Goal: Task Accomplishment & Management: Manage account settings

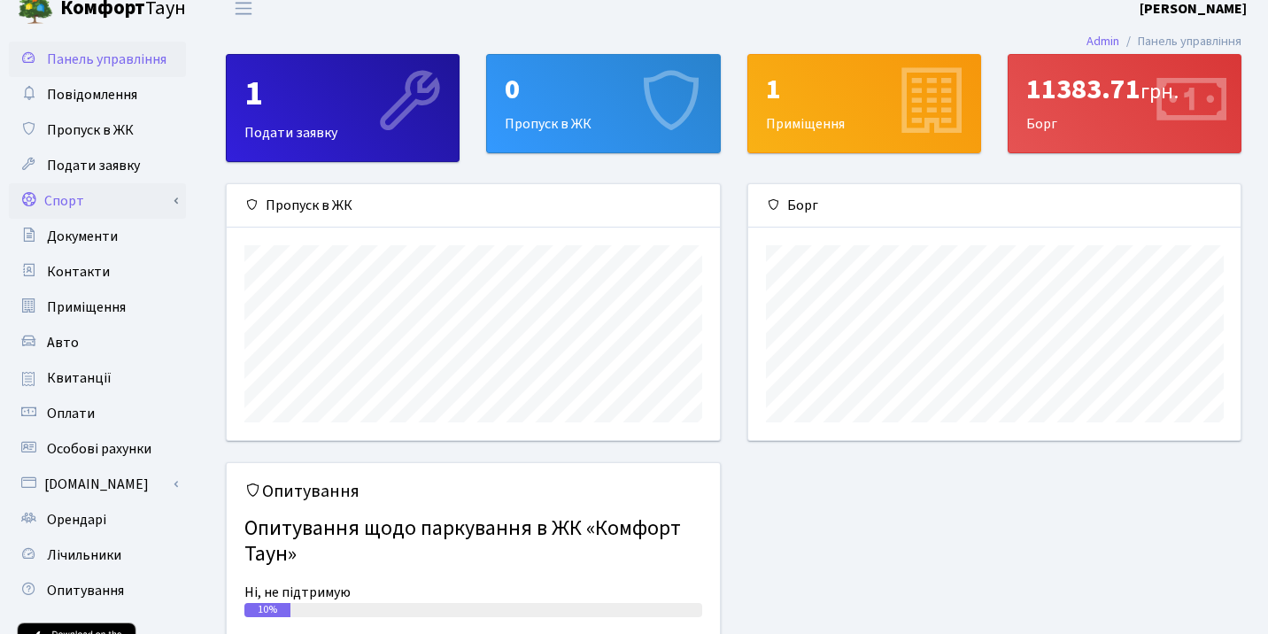
scroll to position [19, 0]
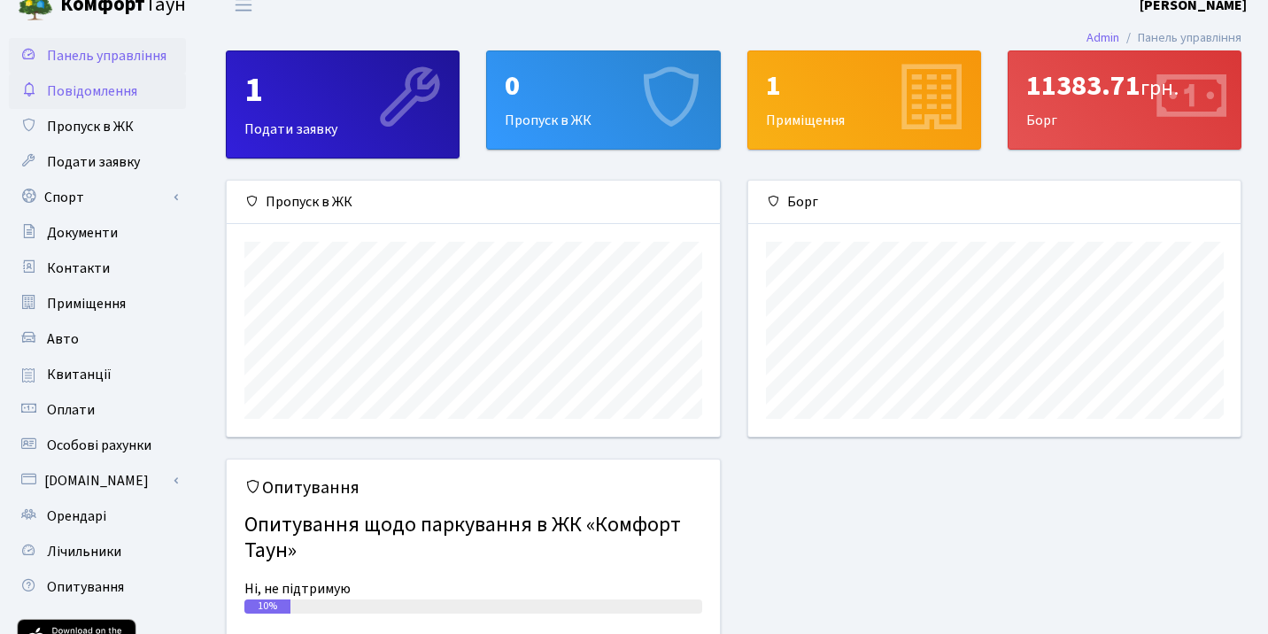
click at [94, 87] on span "Повідомлення" at bounding box center [92, 90] width 90 height 19
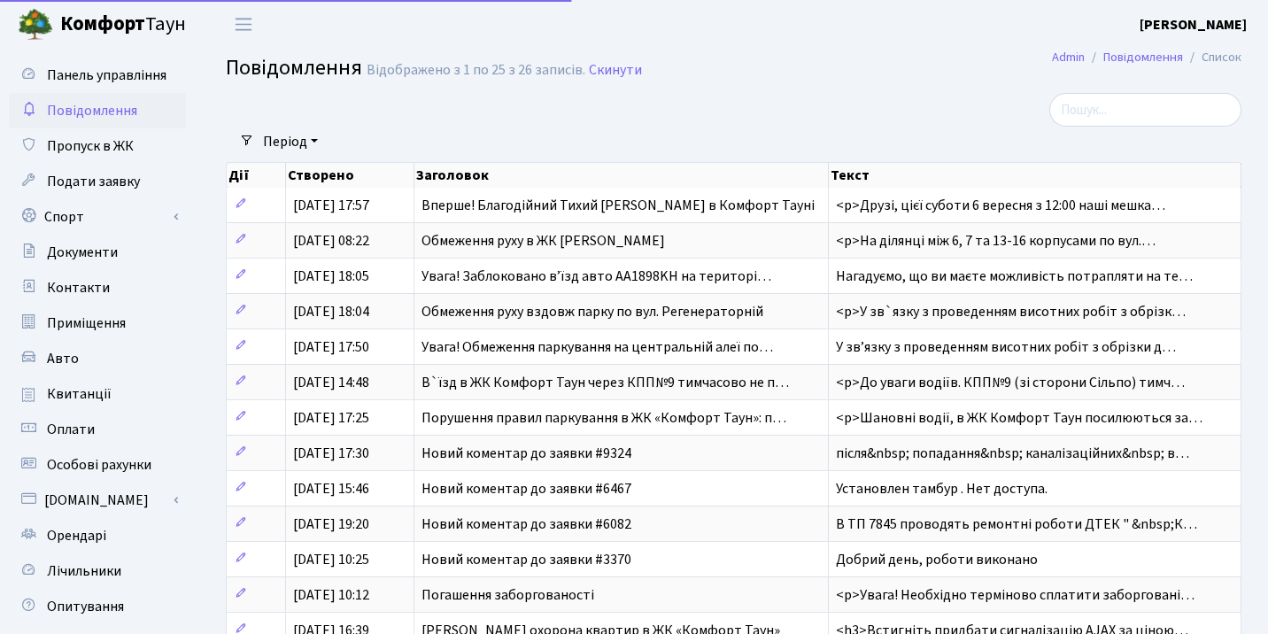
select select "25"
click at [106, 158] on link "Пропуск в ЖК" at bounding box center [97, 145] width 177 height 35
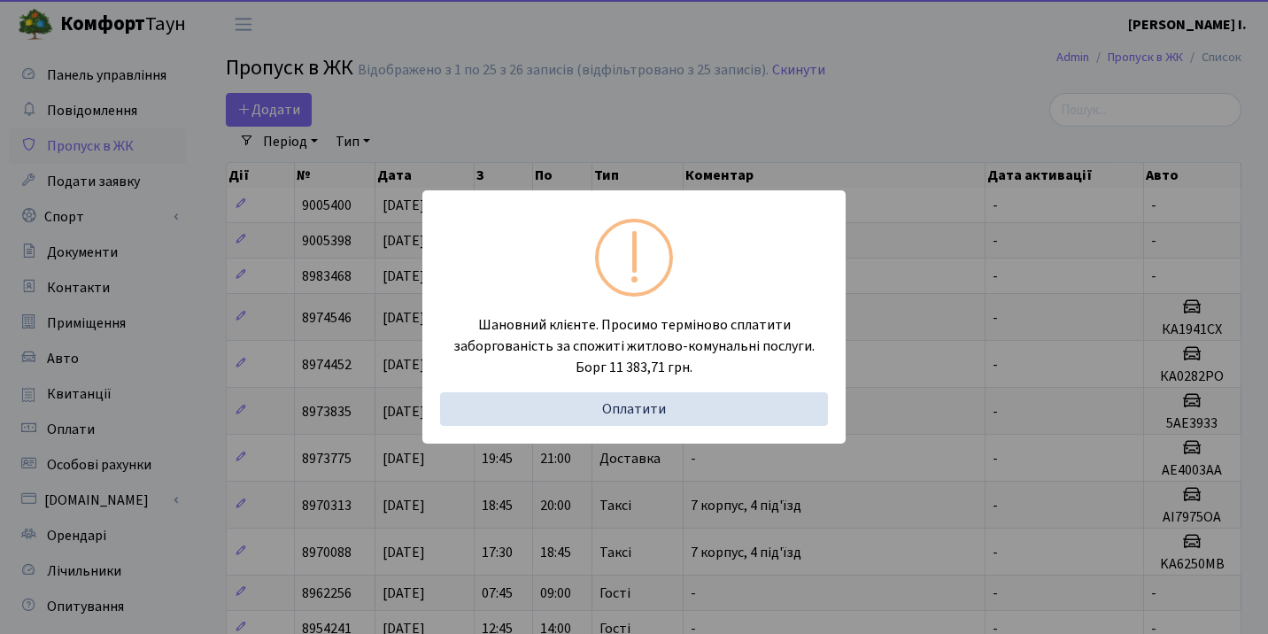
select select "25"
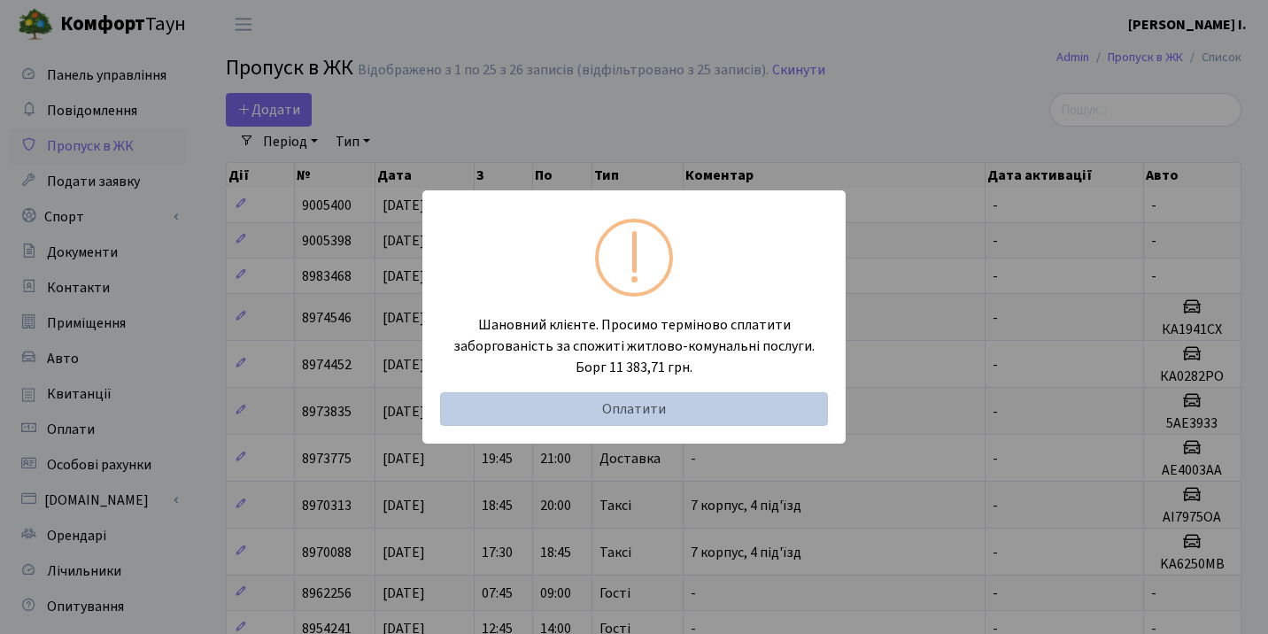
click at [747, 412] on link "Оплатити" at bounding box center [634, 409] width 388 height 34
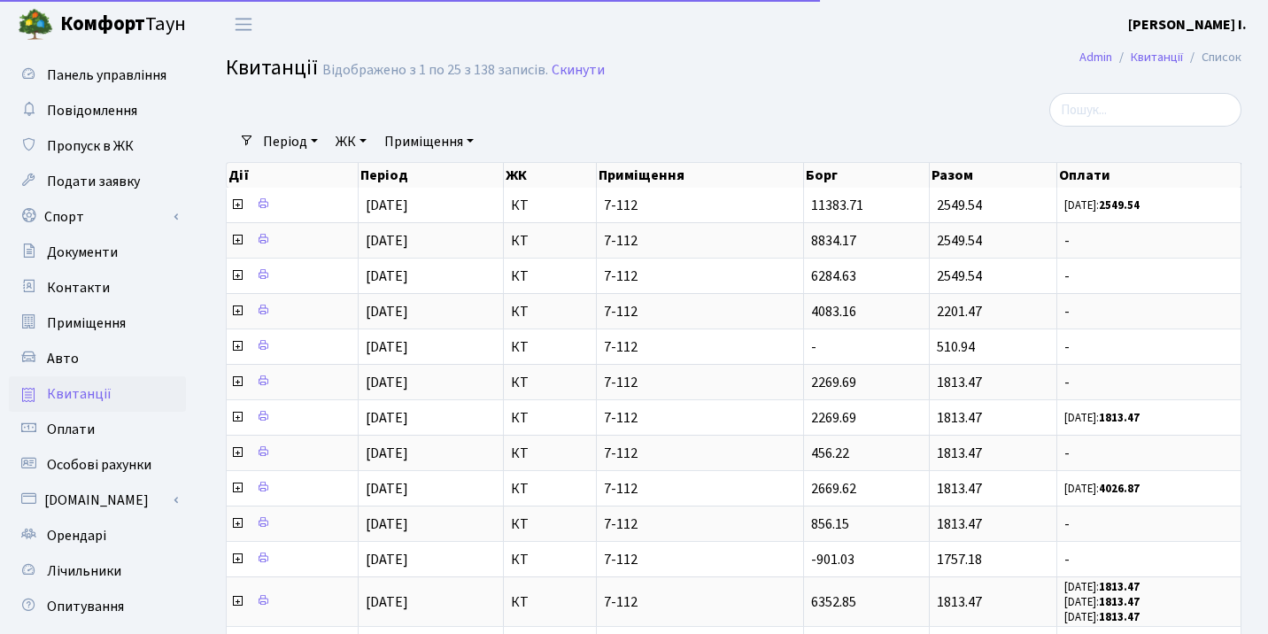
select select "25"
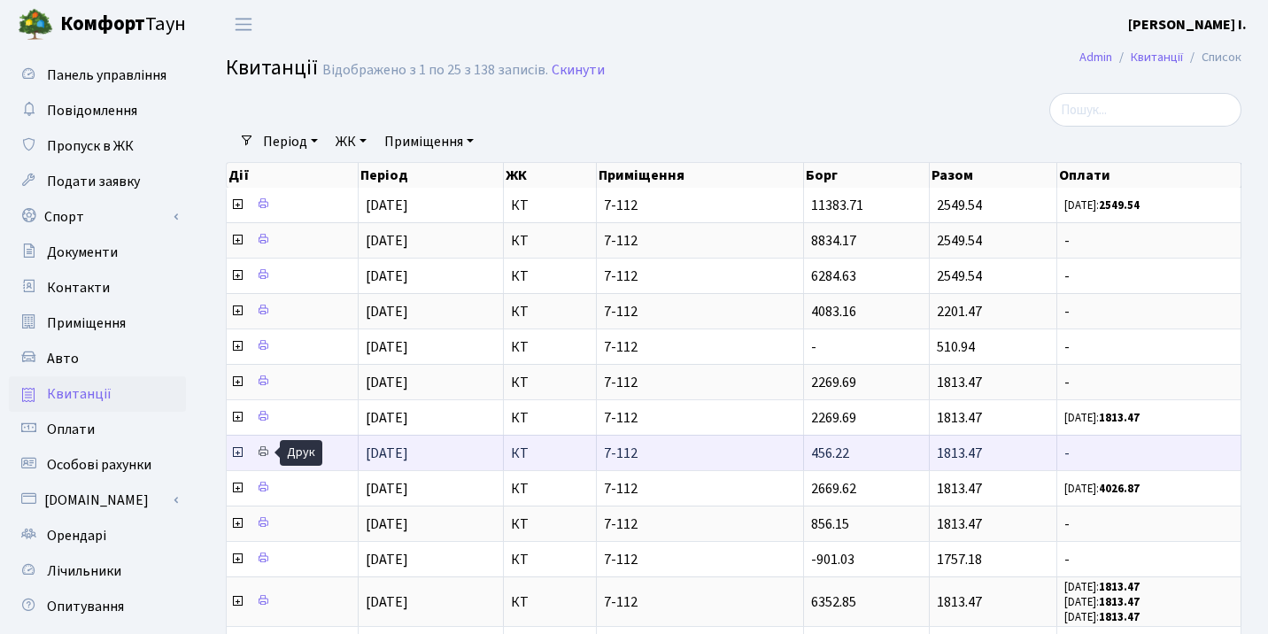
click at [263, 453] on icon at bounding box center [263, 451] width 12 height 12
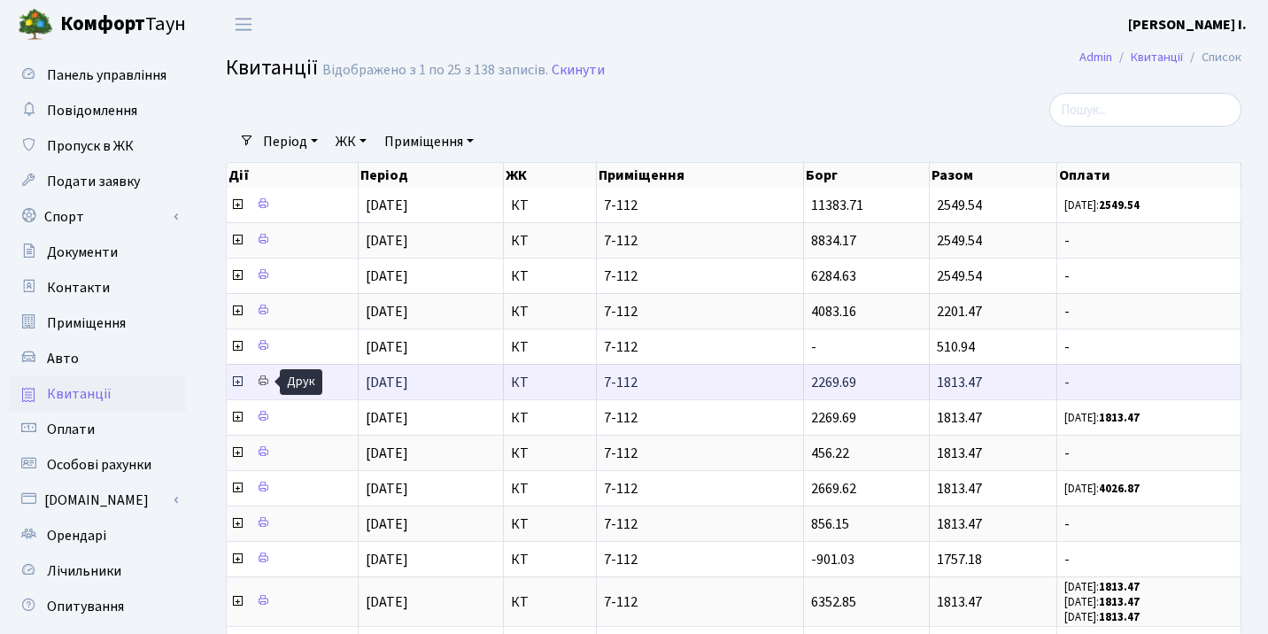
click at [264, 382] on icon at bounding box center [263, 380] width 12 height 12
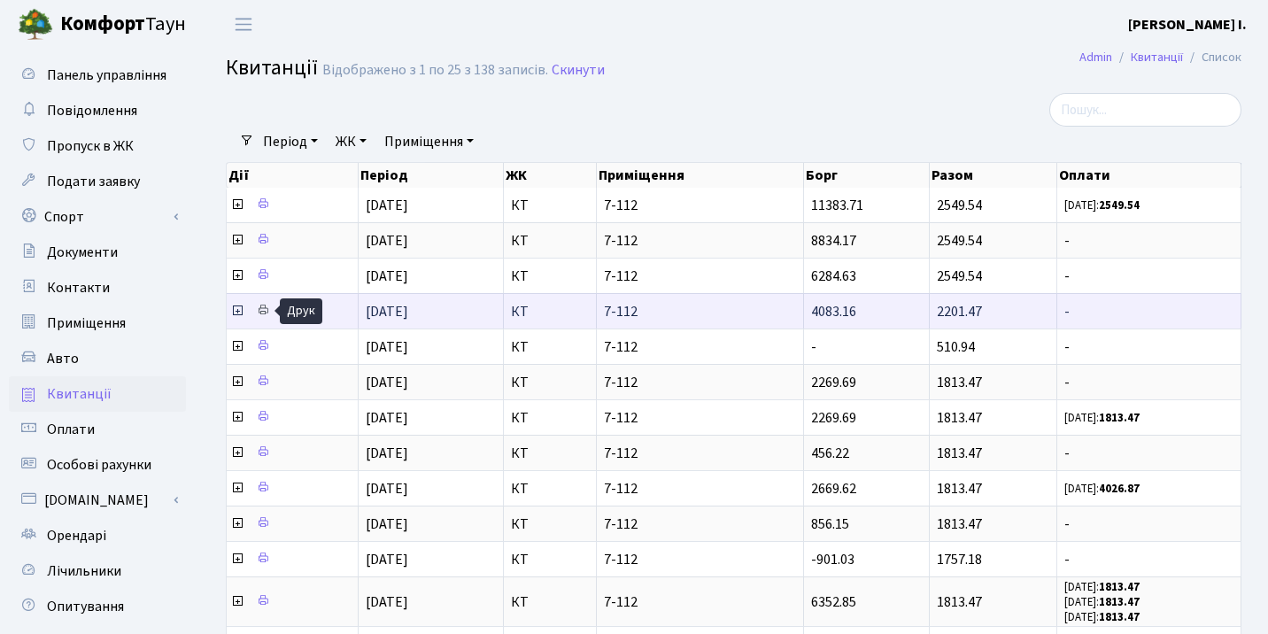
click at [264, 311] on icon at bounding box center [263, 310] width 12 height 12
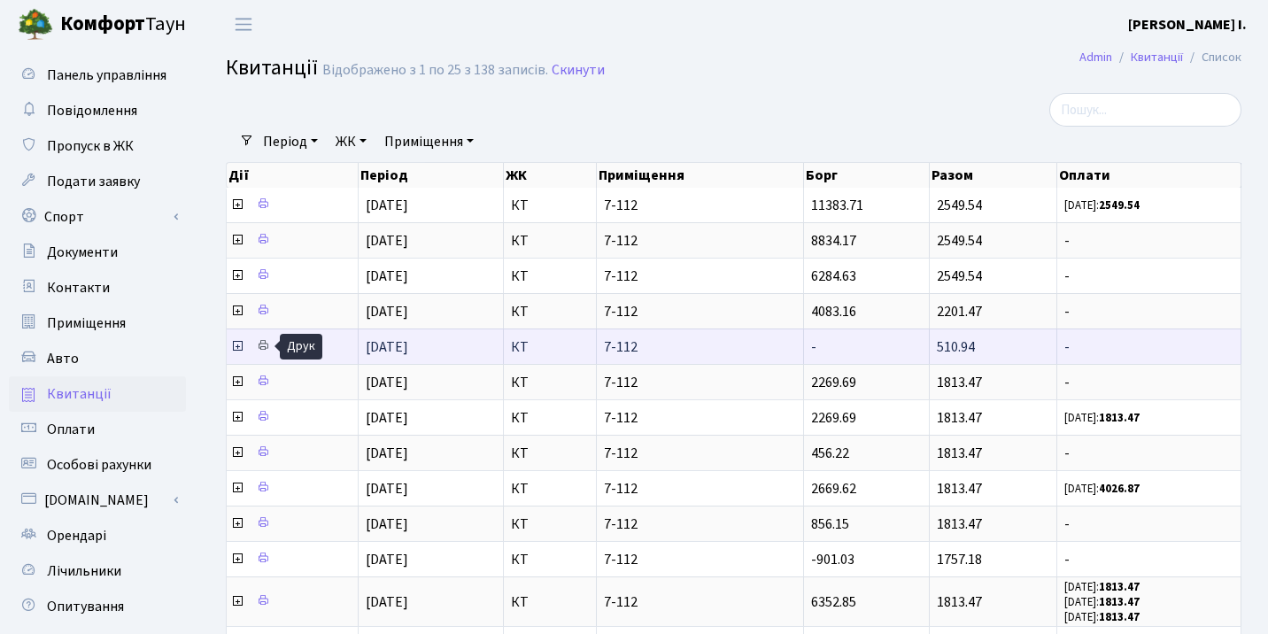
click at [259, 350] on icon at bounding box center [263, 345] width 12 height 12
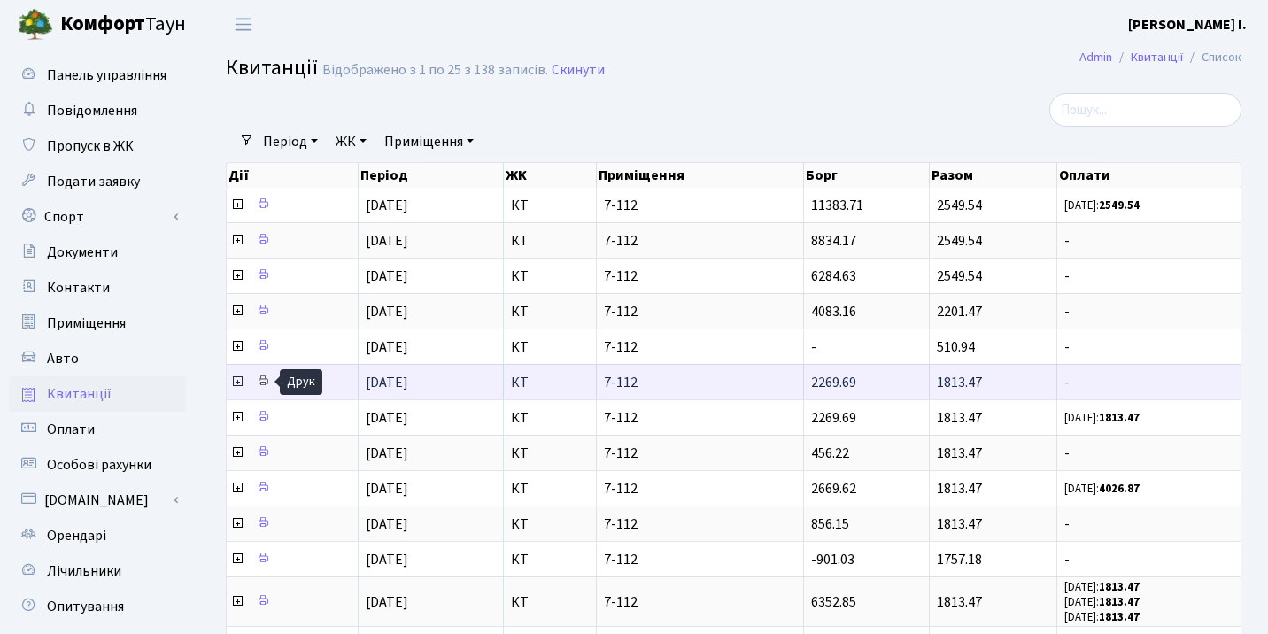
click at [259, 385] on icon at bounding box center [263, 380] width 12 height 12
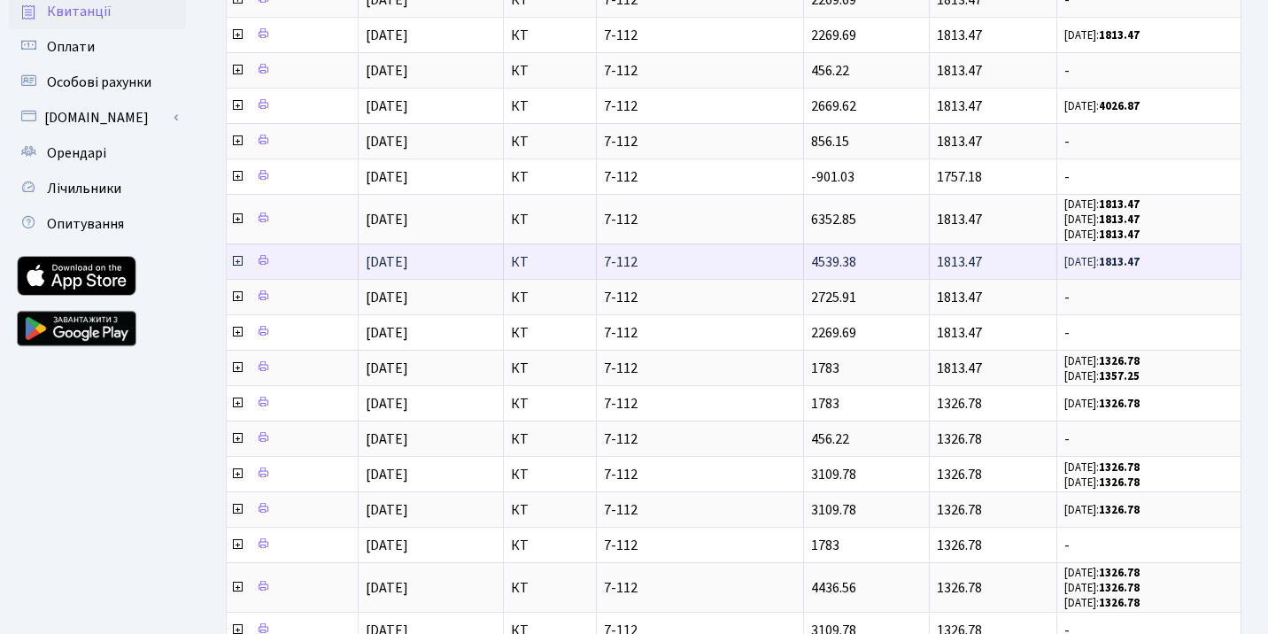
scroll to position [587, 0]
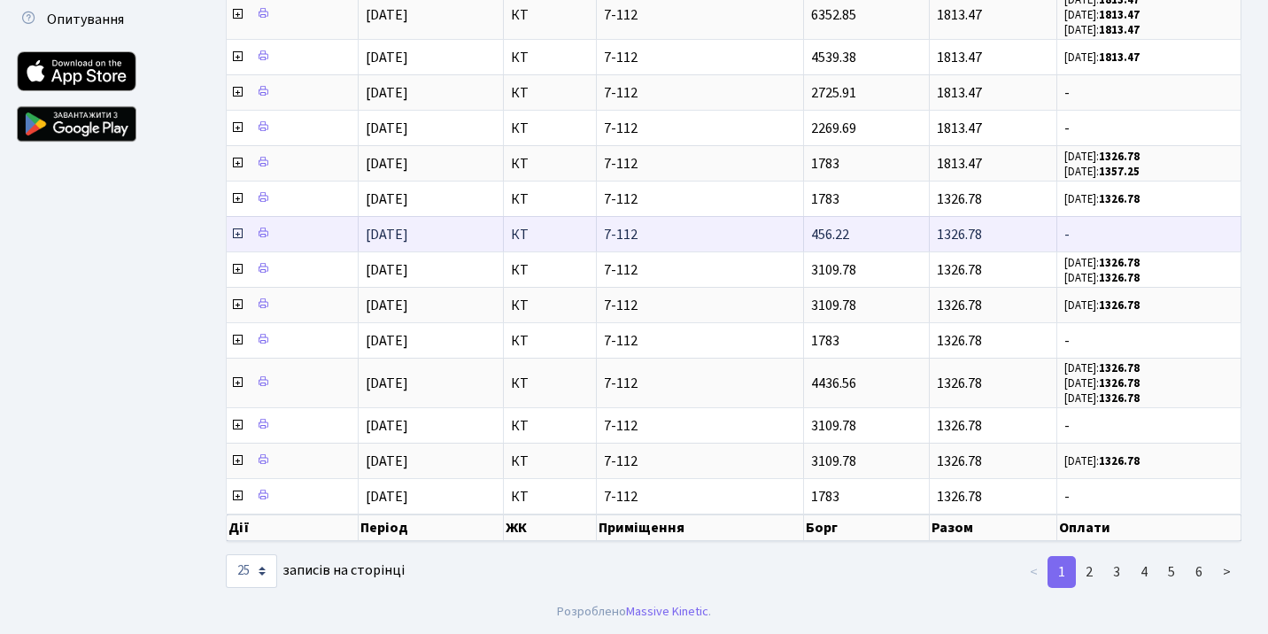
click at [699, 237] on span "7-112" at bounding box center [700, 235] width 192 height 14
click at [268, 235] on icon at bounding box center [263, 233] width 12 height 12
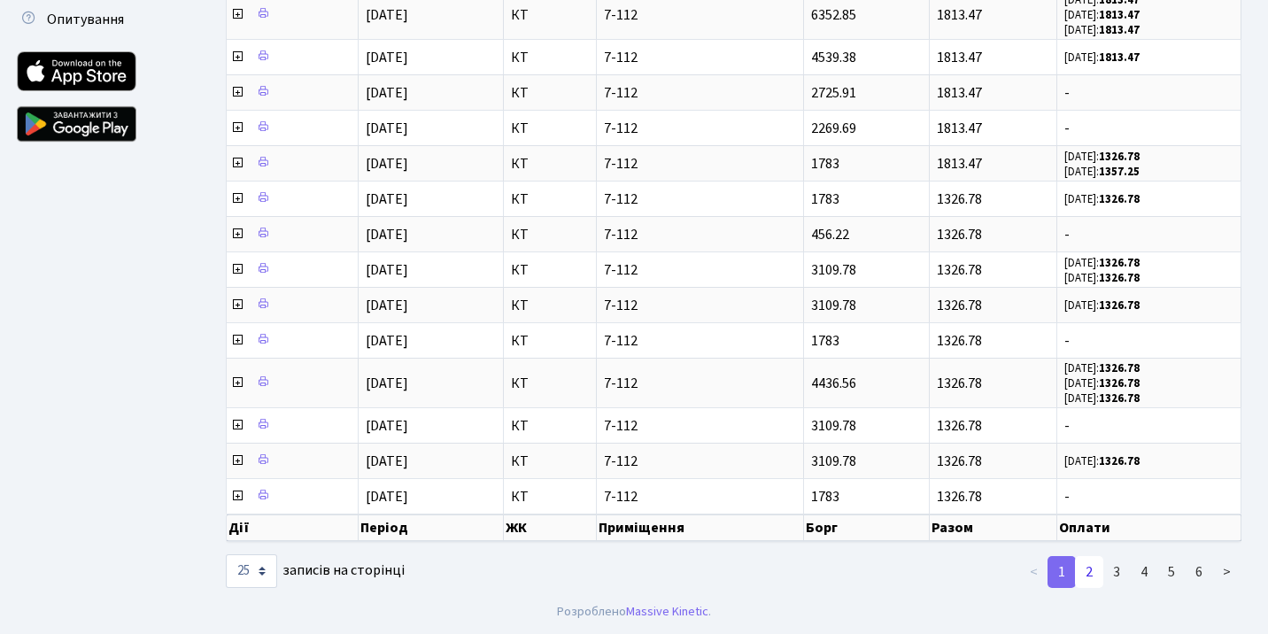
click at [1091, 566] on link "2" at bounding box center [1089, 572] width 28 height 32
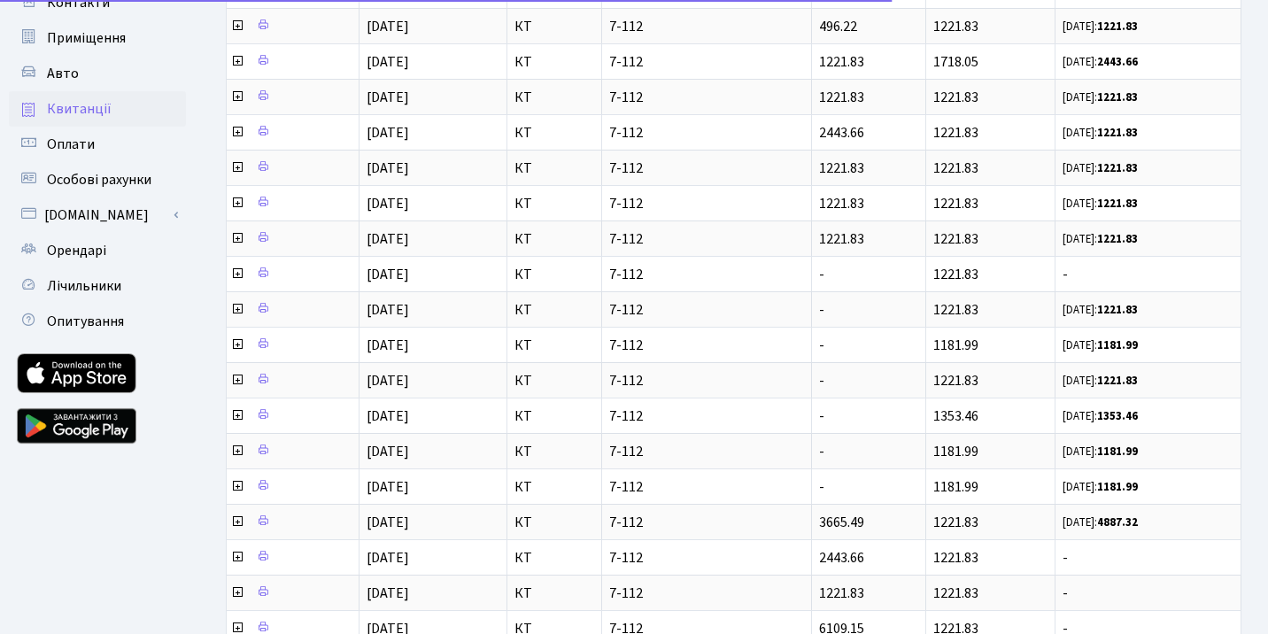
scroll to position [5, 0]
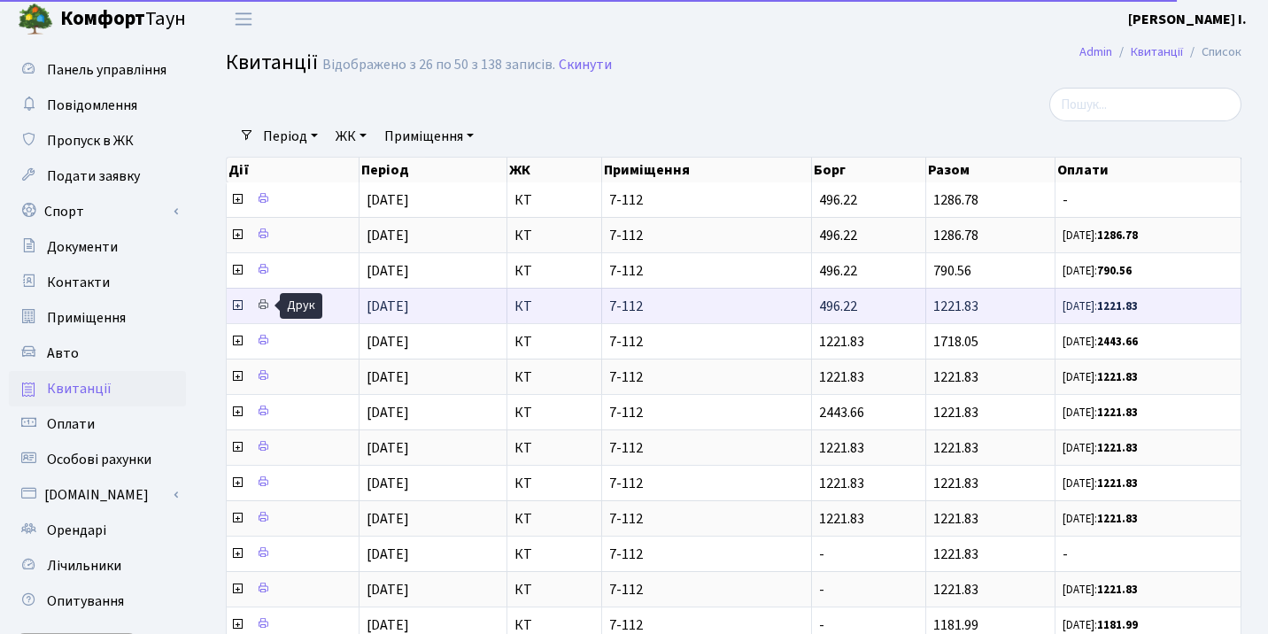
click at [262, 299] on icon at bounding box center [263, 304] width 12 height 12
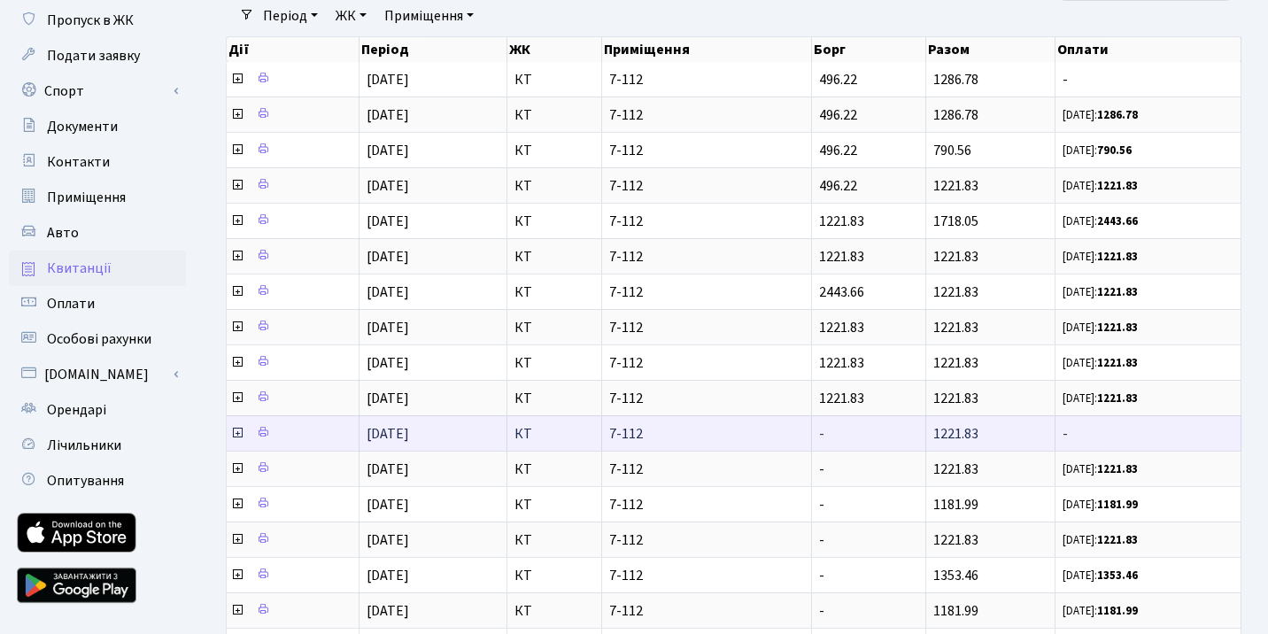
scroll to position [227, 0]
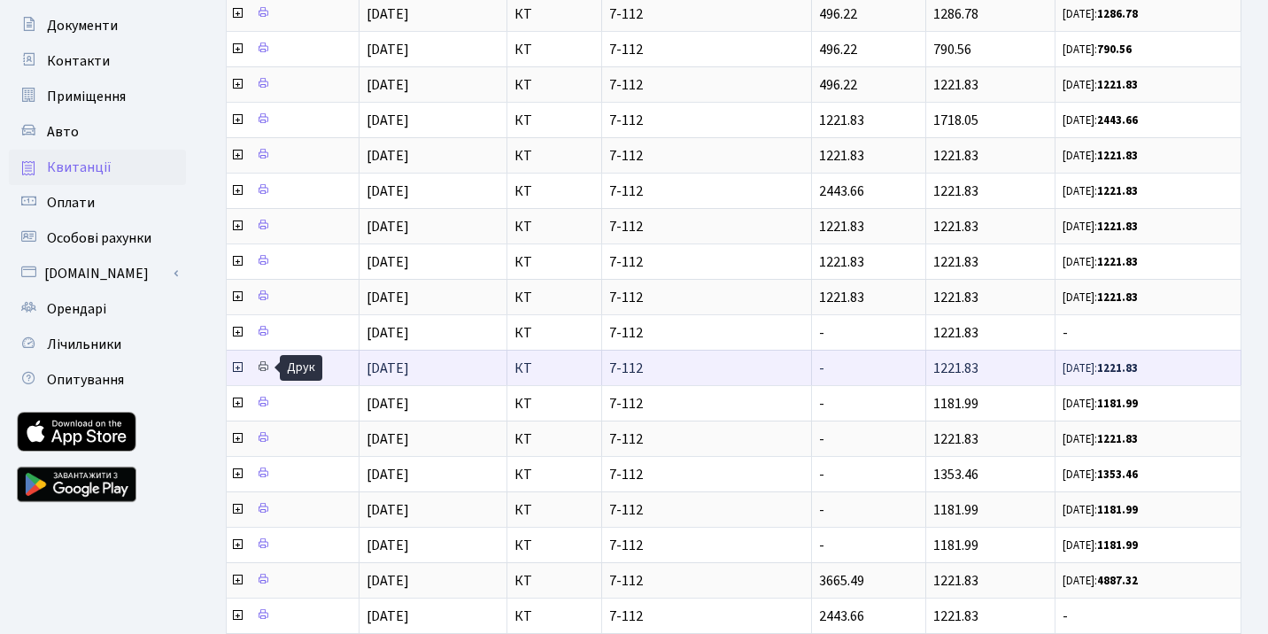
click at [260, 364] on icon at bounding box center [263, 366] width 12 height 12
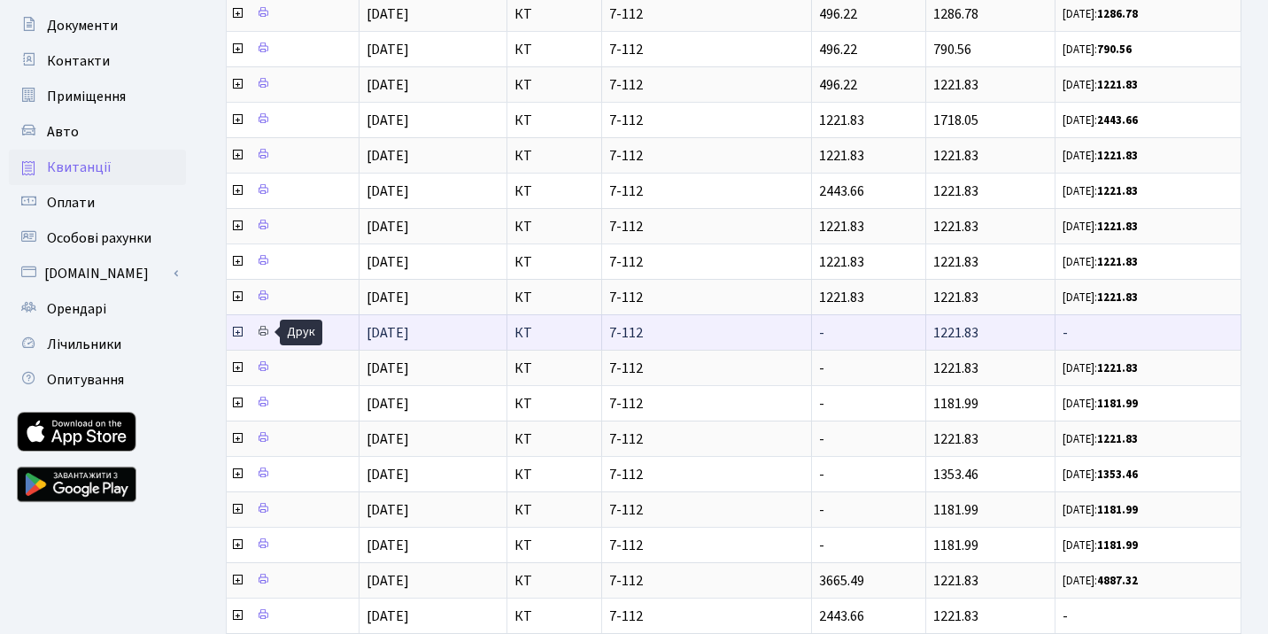
click at [258, 331] on icon at bounding box center [263, 331] width 12 height 12
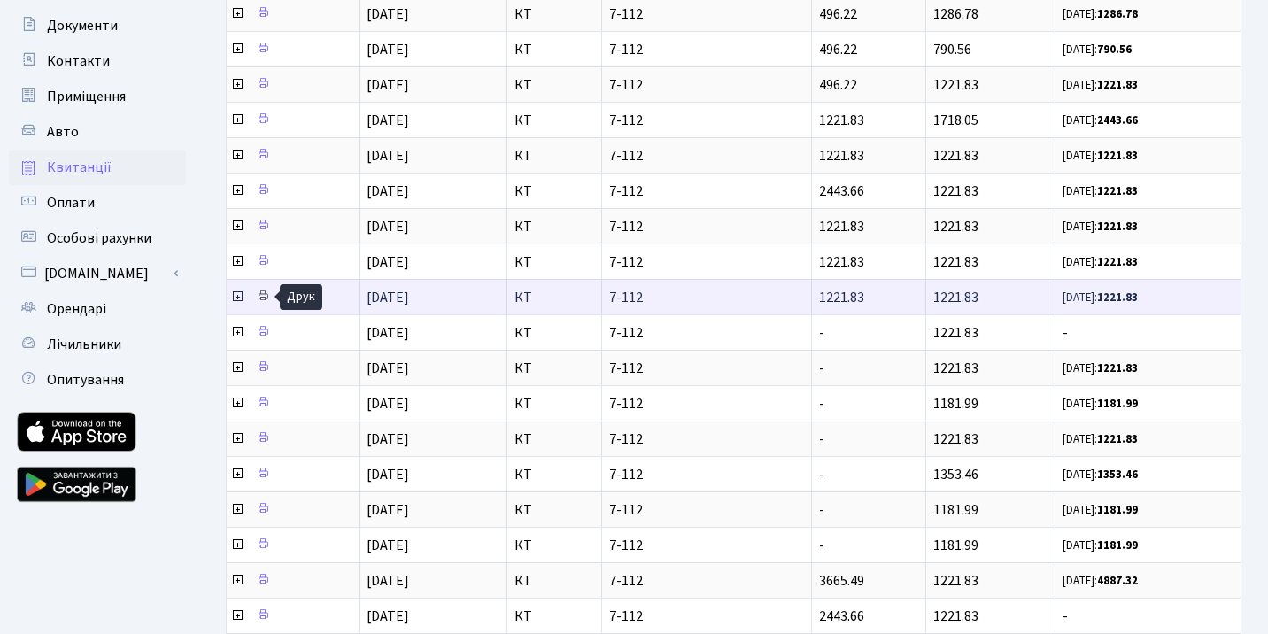
click at [262, 294] on icon at bounding box center [263, 295] width 12 height 12
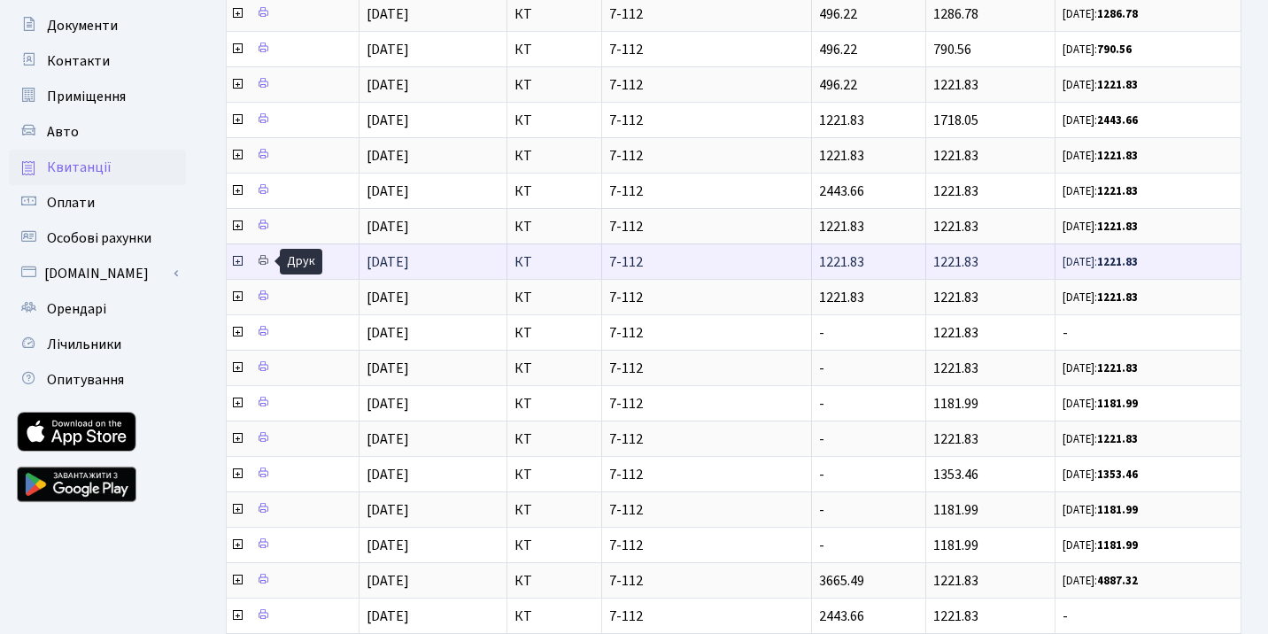
click at [268, 270] on link at bounding box center [262, 261] width 21 height 27
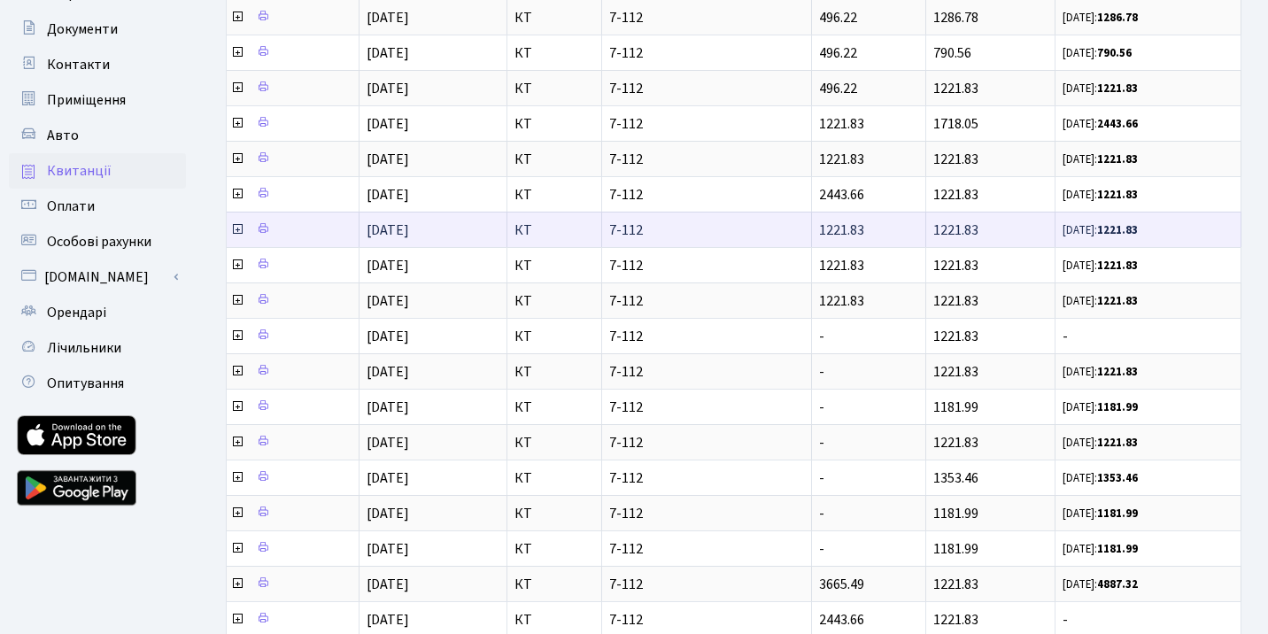
scroll to position [214, 0]
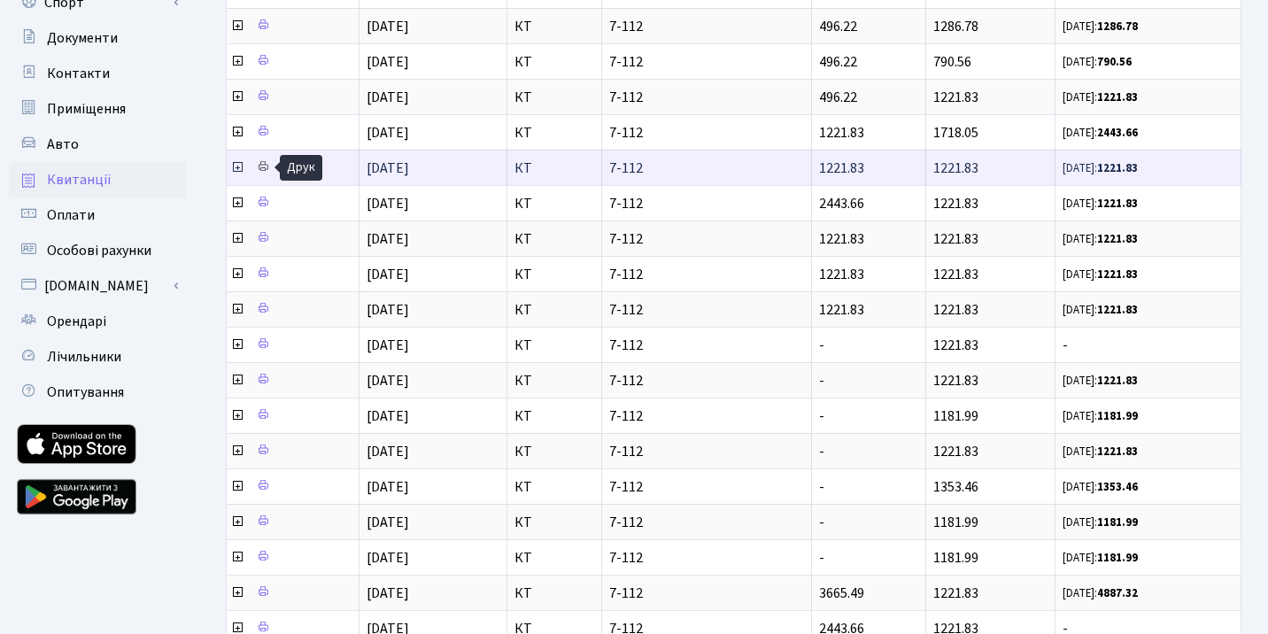
click at [260, 164] on icon at bounding box center [263, 166] width 12 height 12
click at [238, 158] on span at bounding box center [238, 167] width 17 height 19
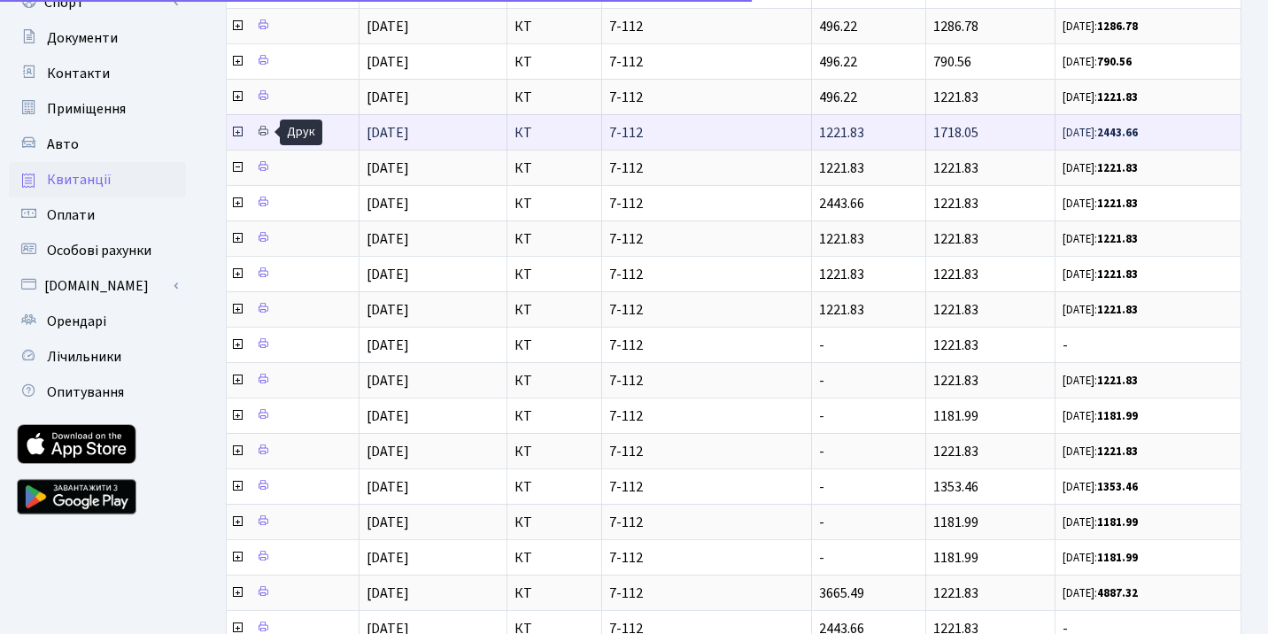
click at [262, 135] on icon at bounding box center [263, 131] width 12 height 12
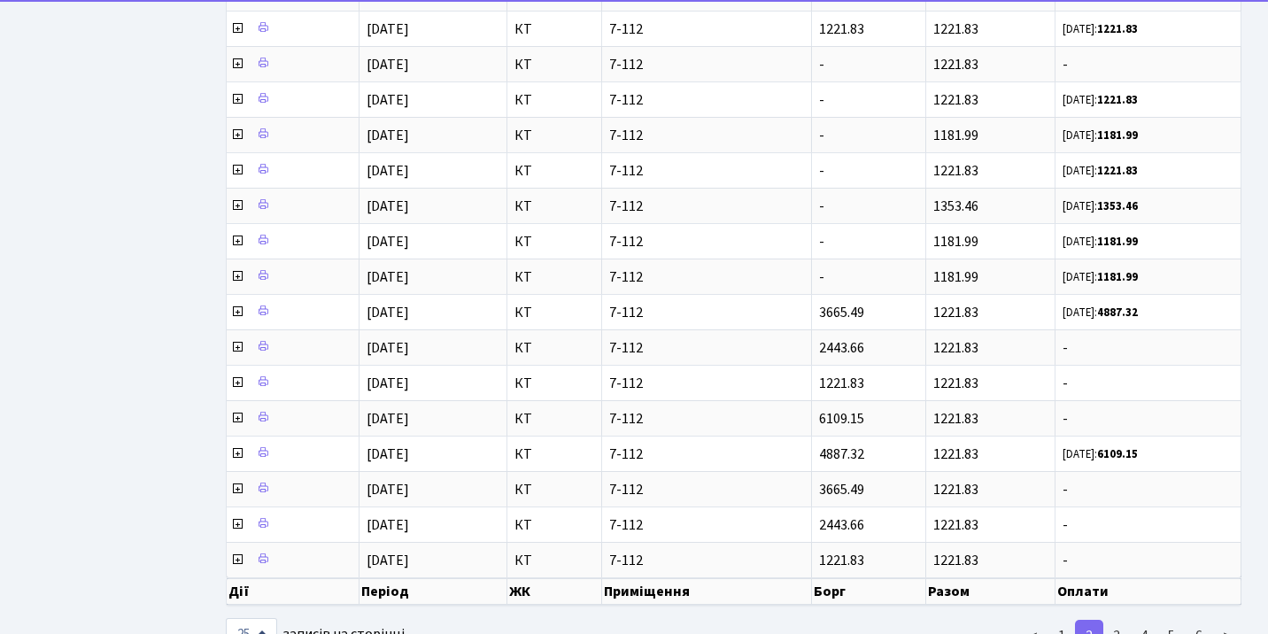
scroll to position [1004, 0]
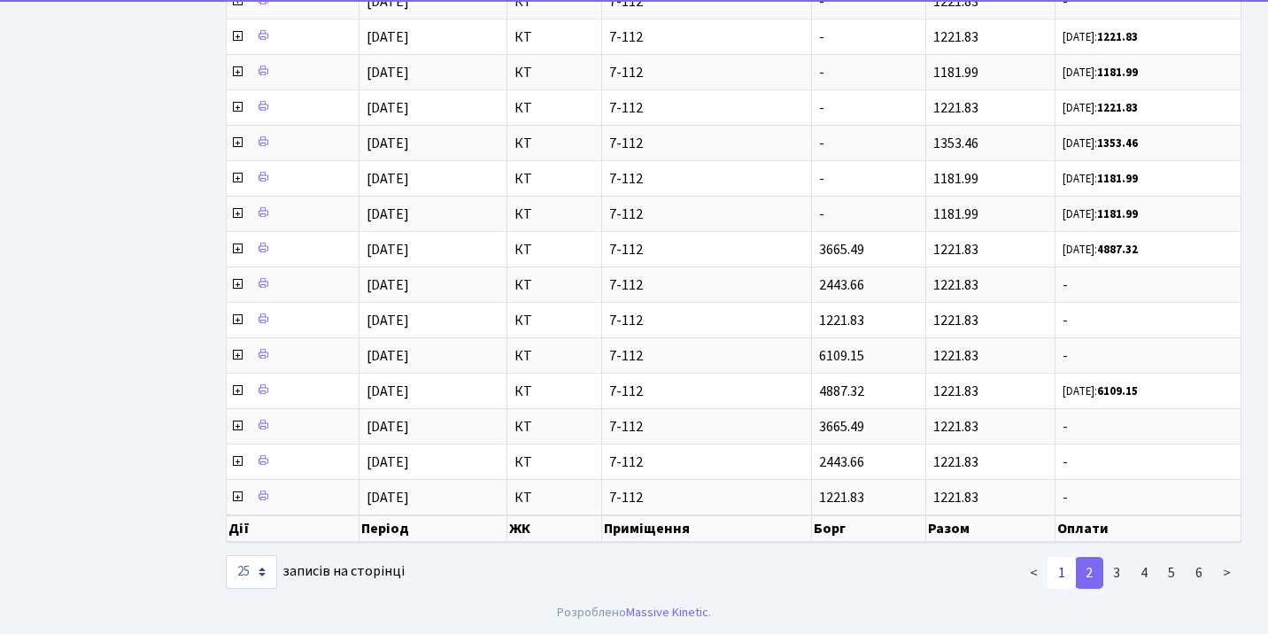
click at [1066, 575] on link "1" at bounding box center [1061, 573] width 28 height 32
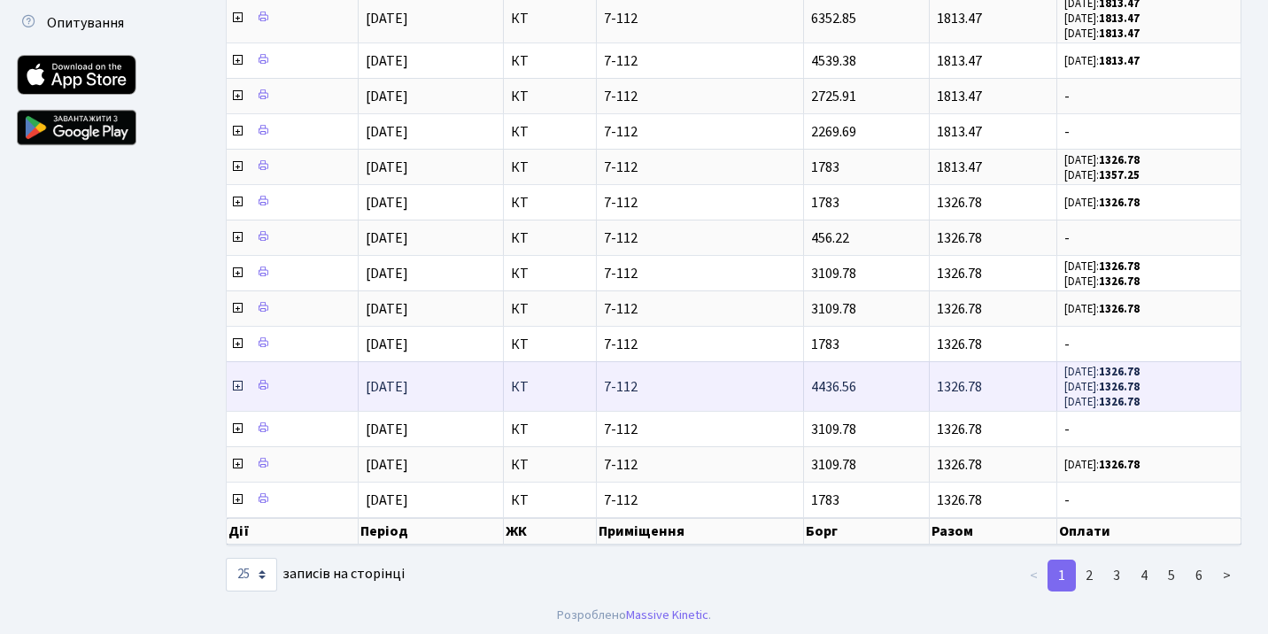
scroll to position [0, 0]
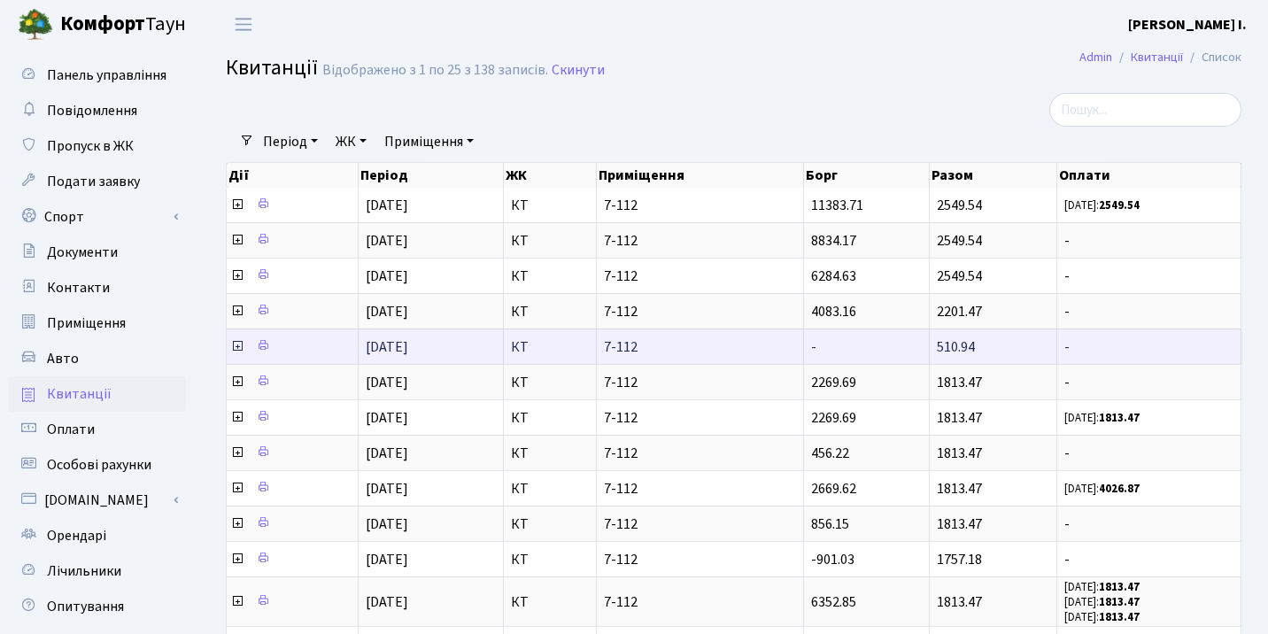
click at [237, 351] on icon at bounding box center [237, 346] width 14 height 14
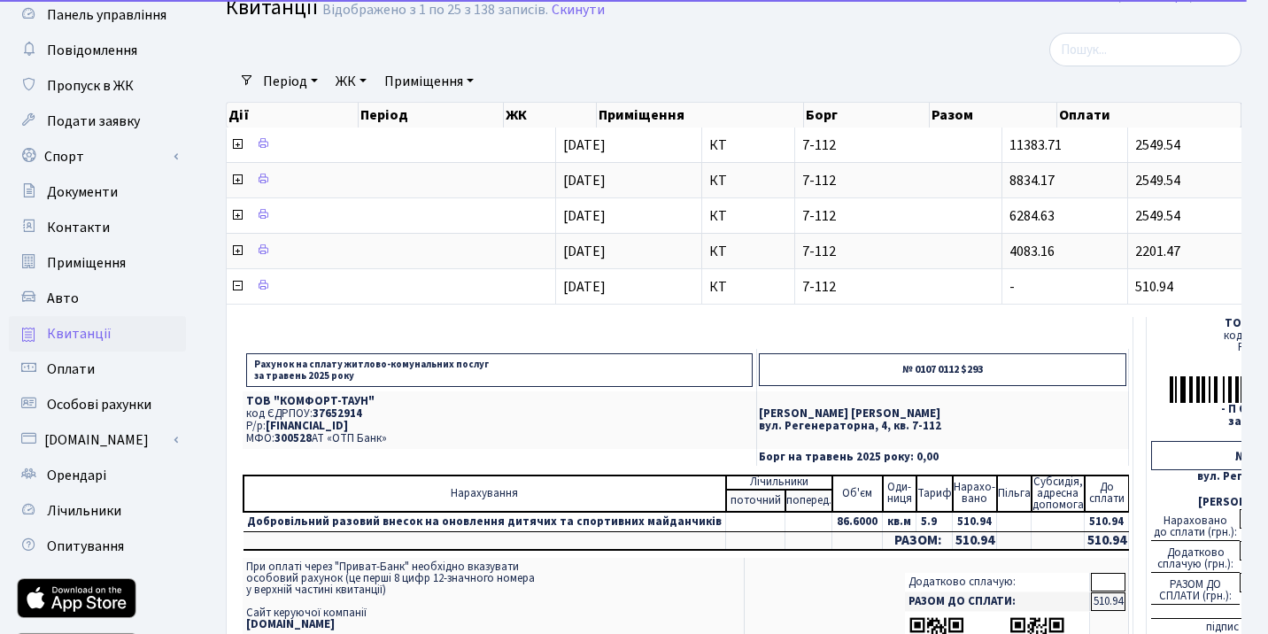
scroll to position [197, 0]
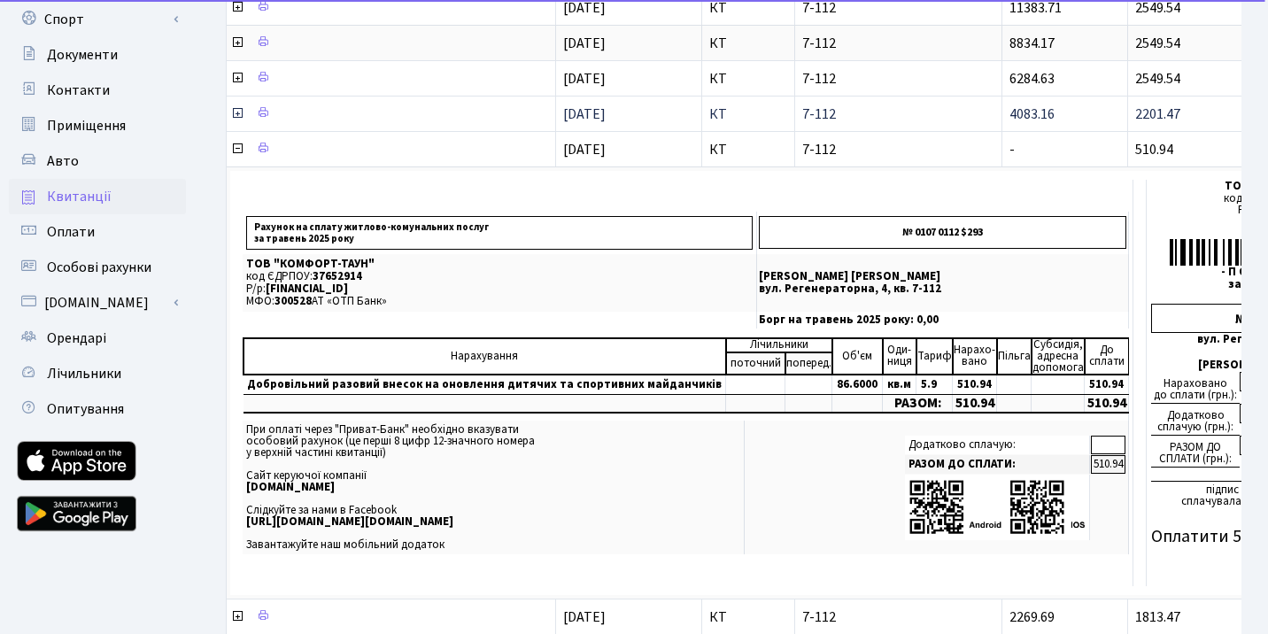
click at [235, 114] on icon at bounding box center [237, 113] width 14 height 14
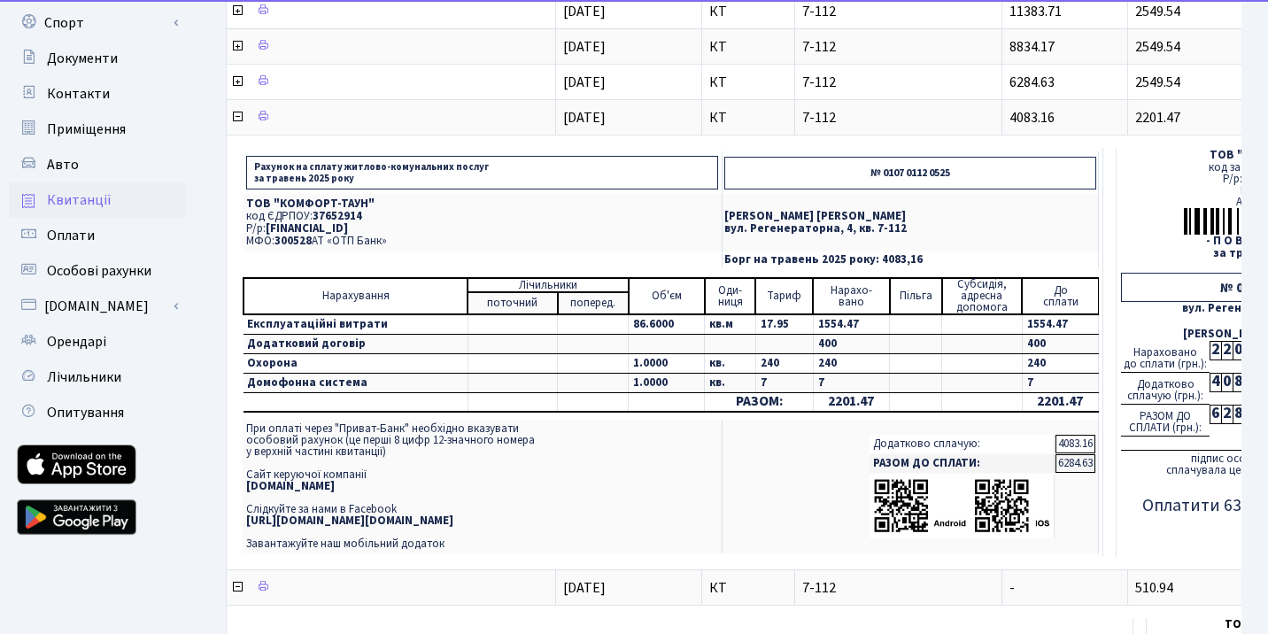
scroll to position [0, 0]
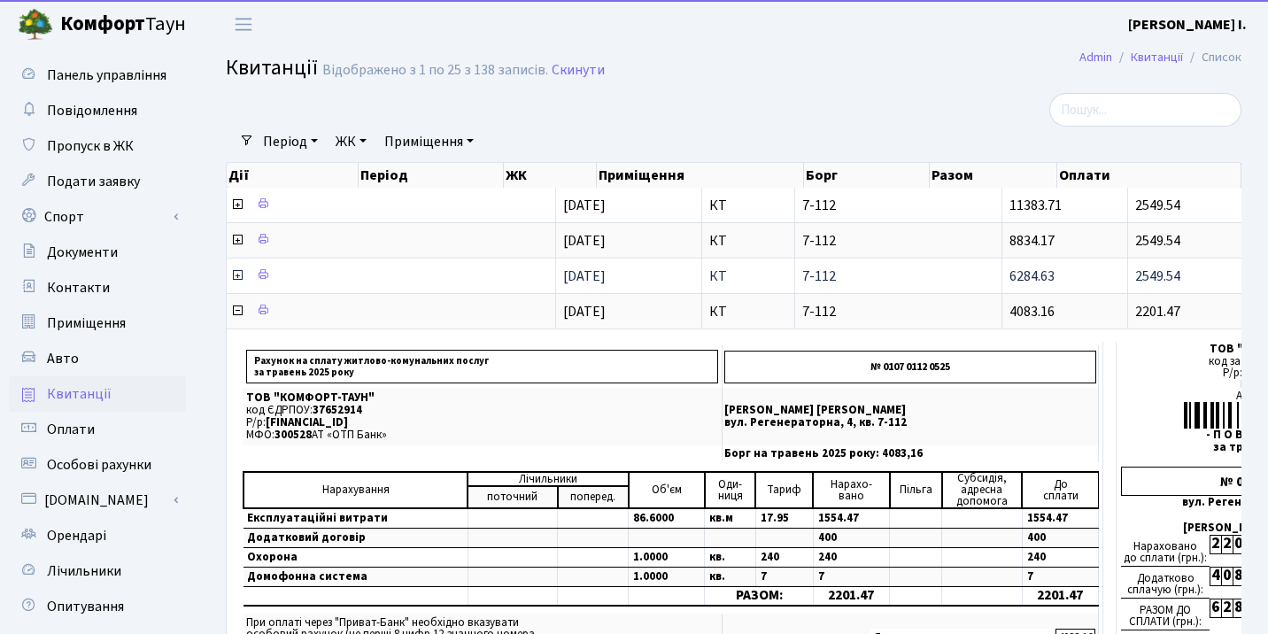
click at [237, 275] on icon at bounding box center [237, 275] width 14 height 14
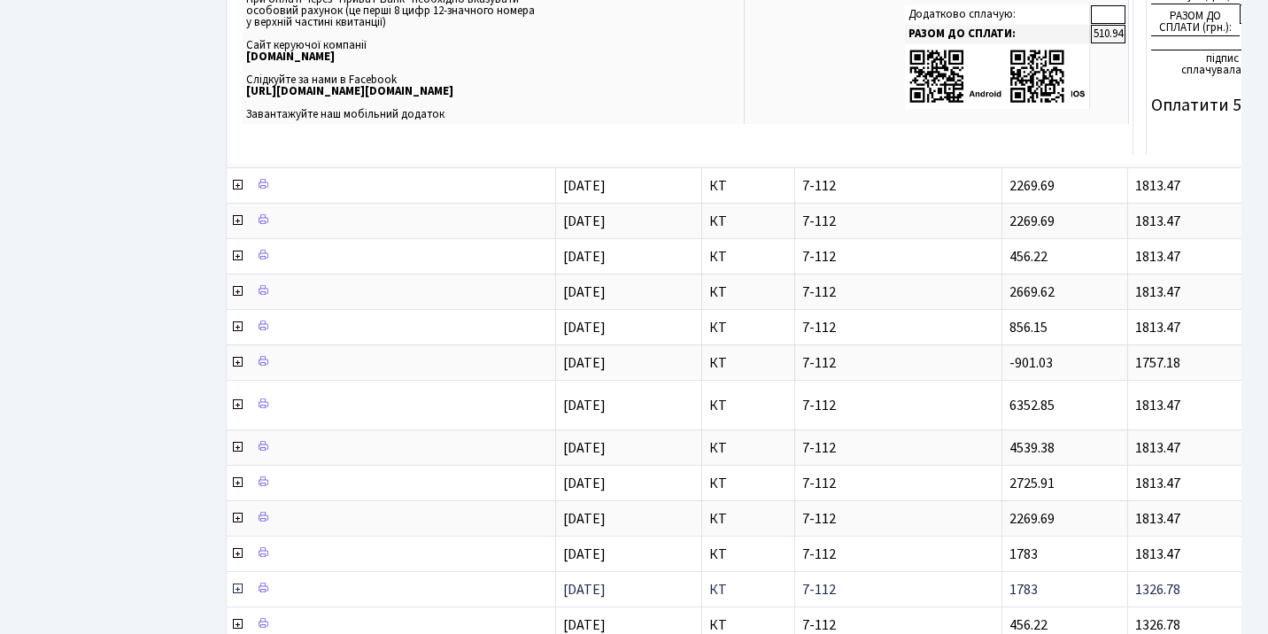
scroll to position [1399, 0]
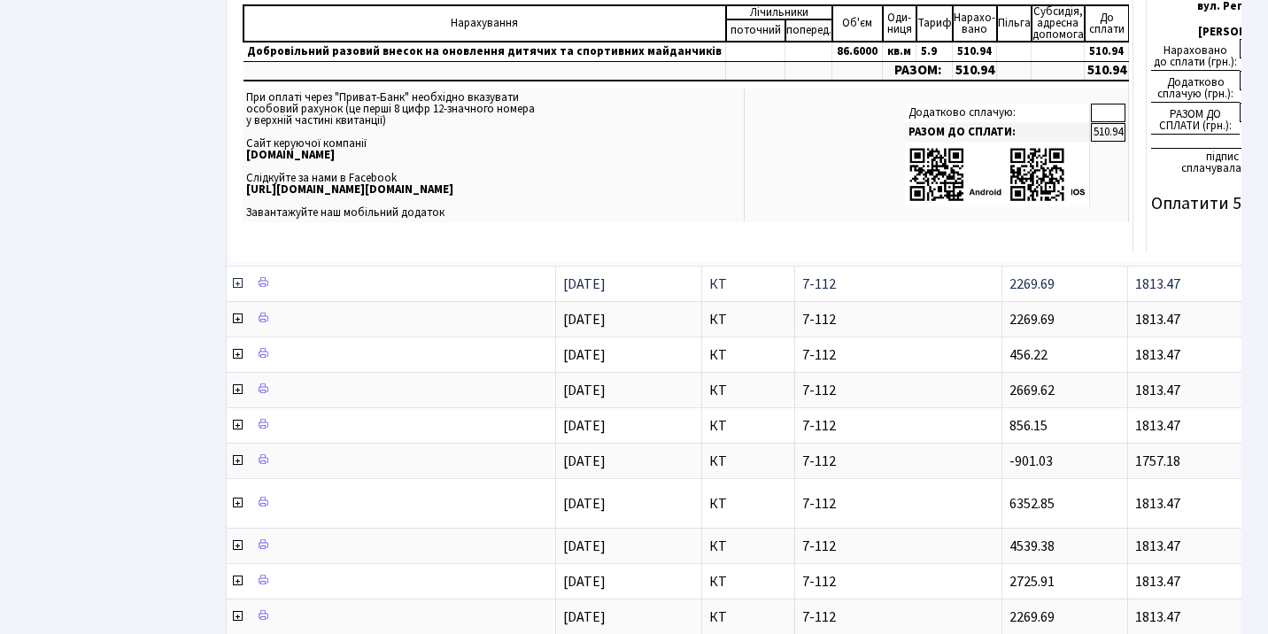
click at [242, 290] on icon at bounding box center [237, 283] width 14 height 14
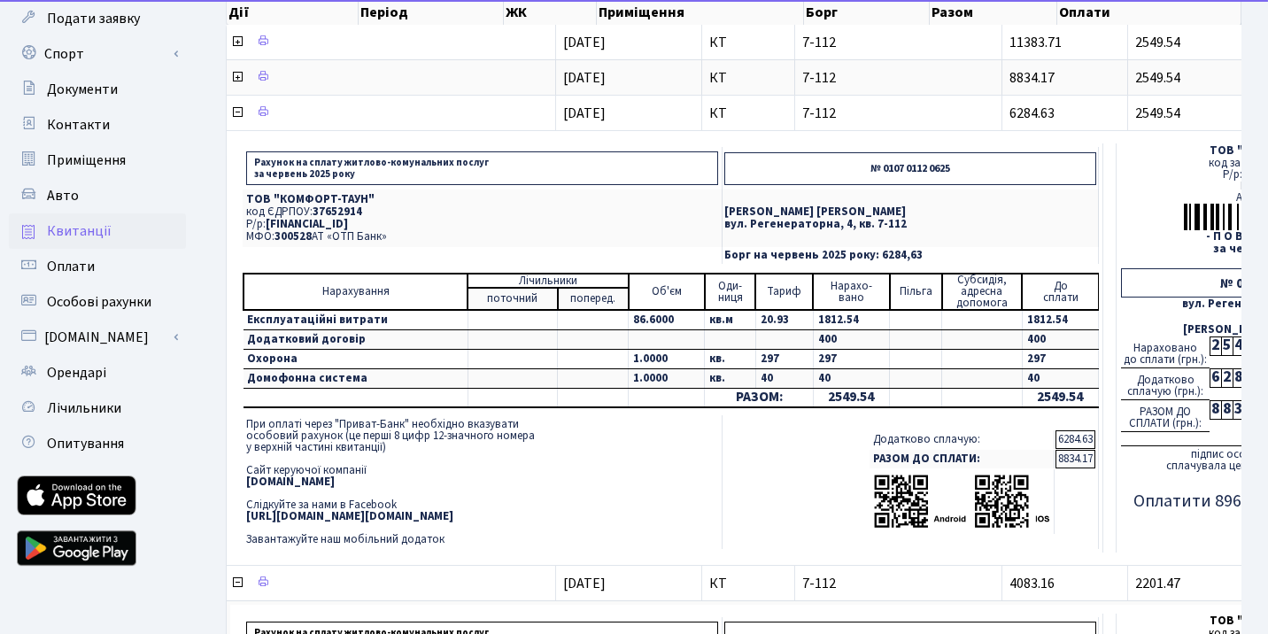
scroll to position [0, 0]
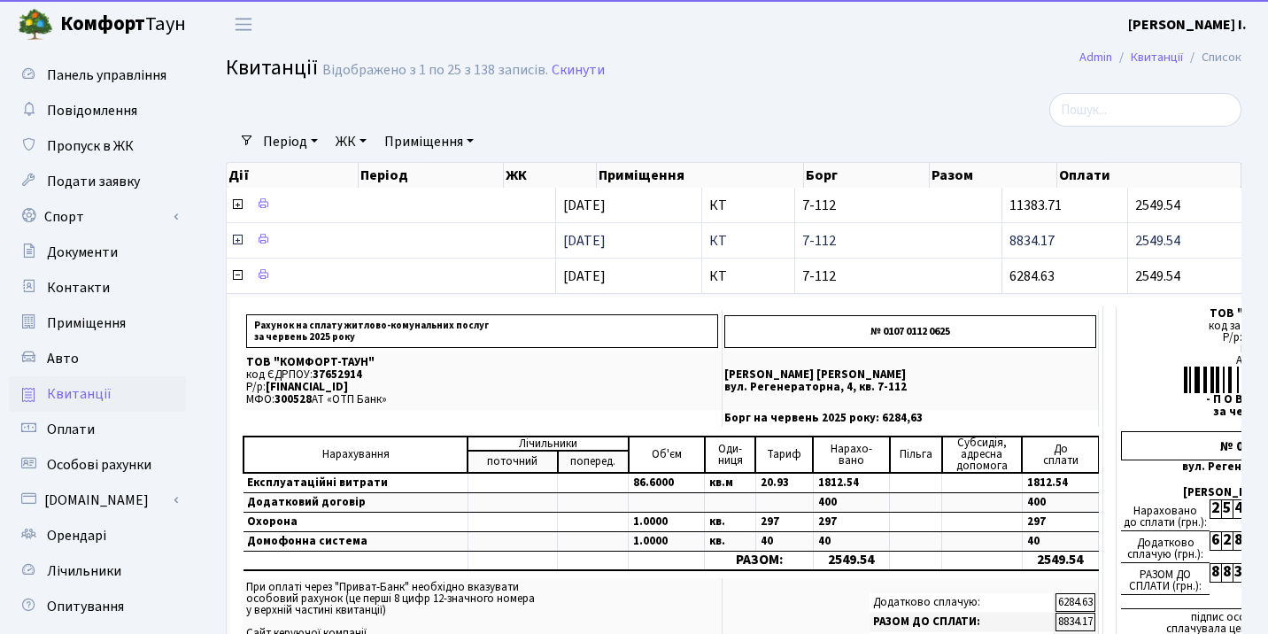
click at [235, 238] on icon at bounding box center [237, 240] width 14 height 14
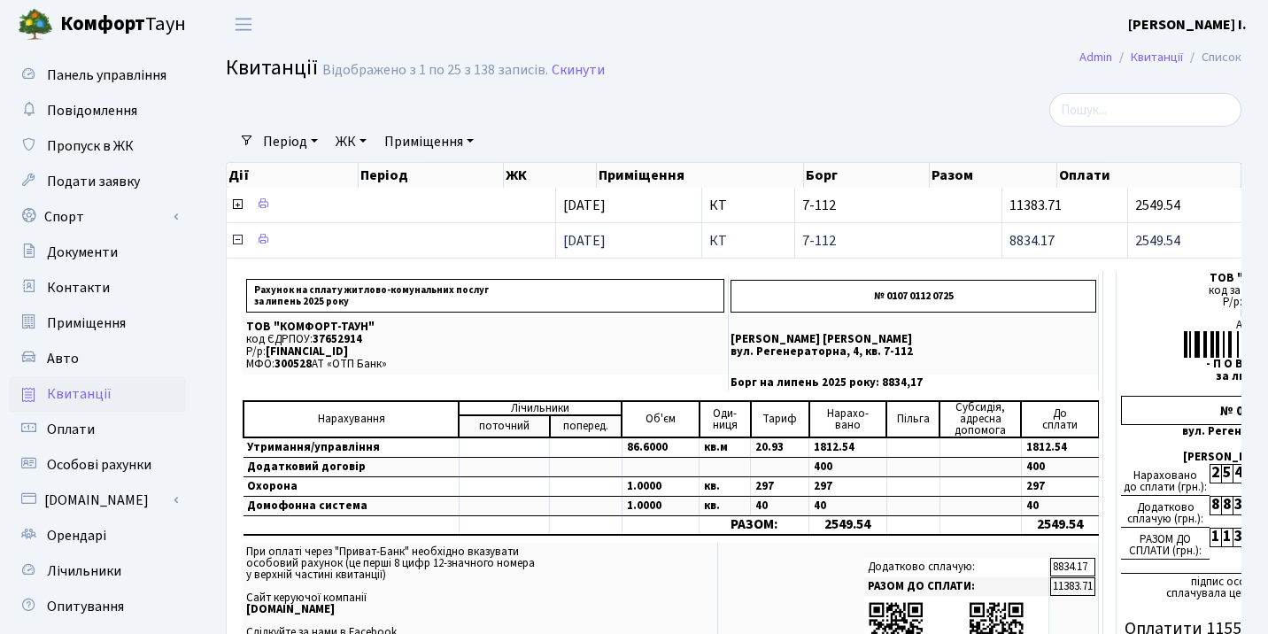
scroll to position [11, 0]
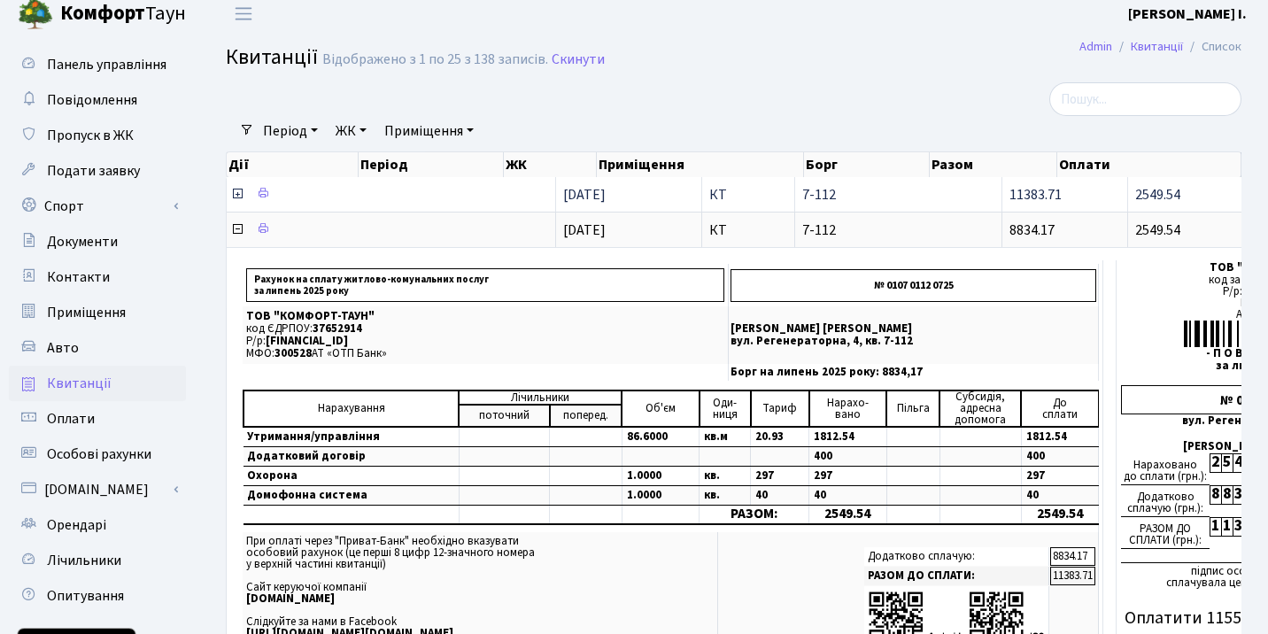
click at [233, 190] on icon at bounding box center [237, 194] width 14 height 14
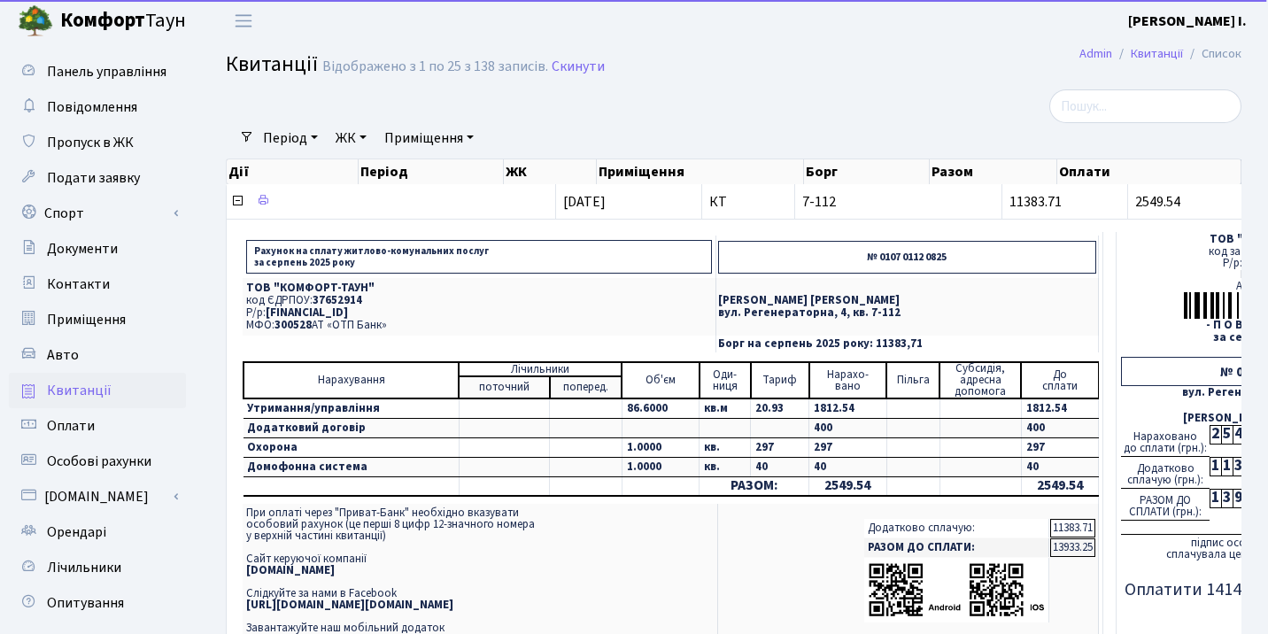
scroll to position [7, 0]
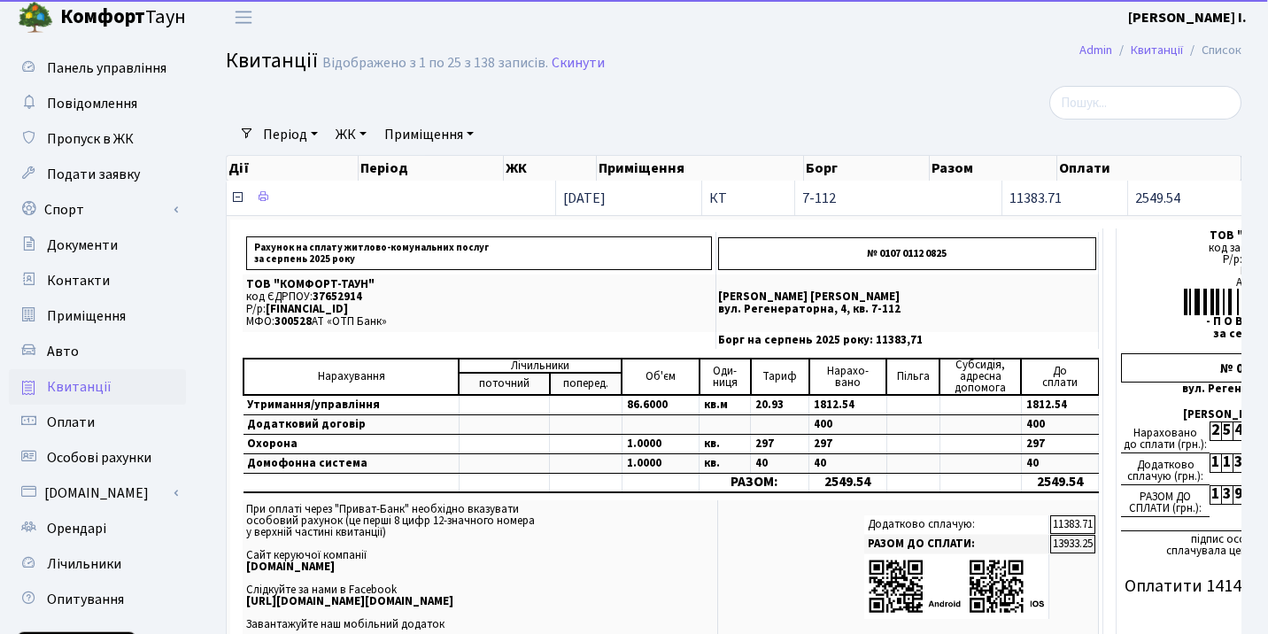
click at [230, 199] on icon at bounding box center [237, 197] width 14 height 14
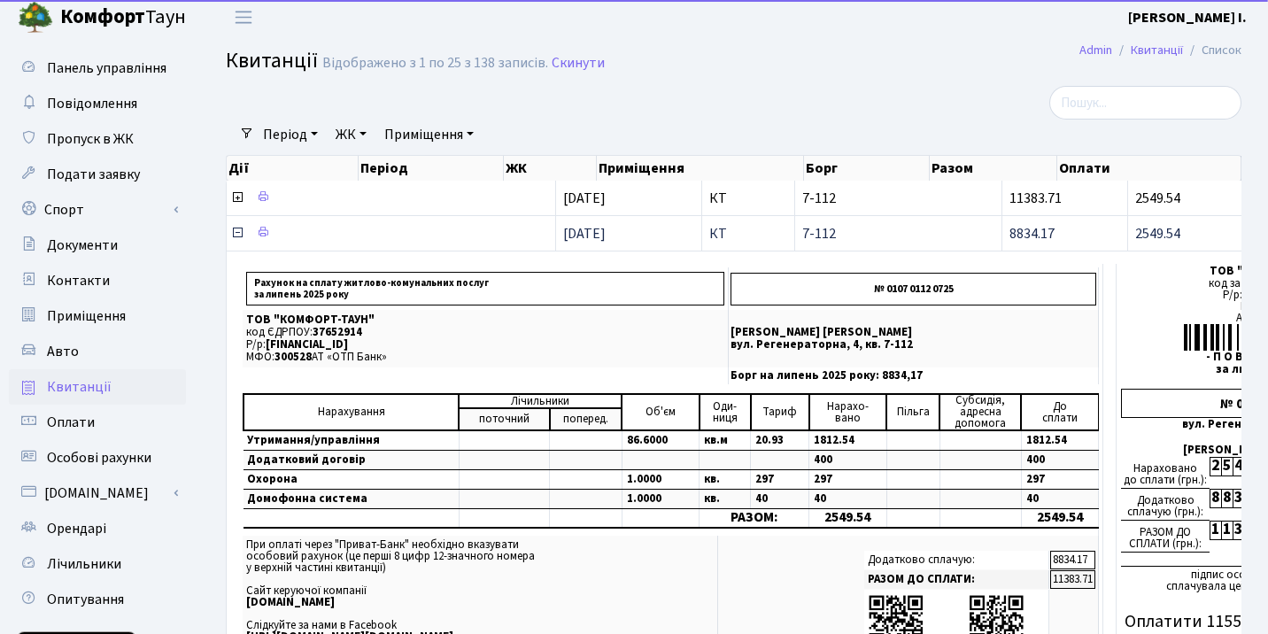
click at [235, 232] on icon at bounding box center [237, 233] width 14 height 14
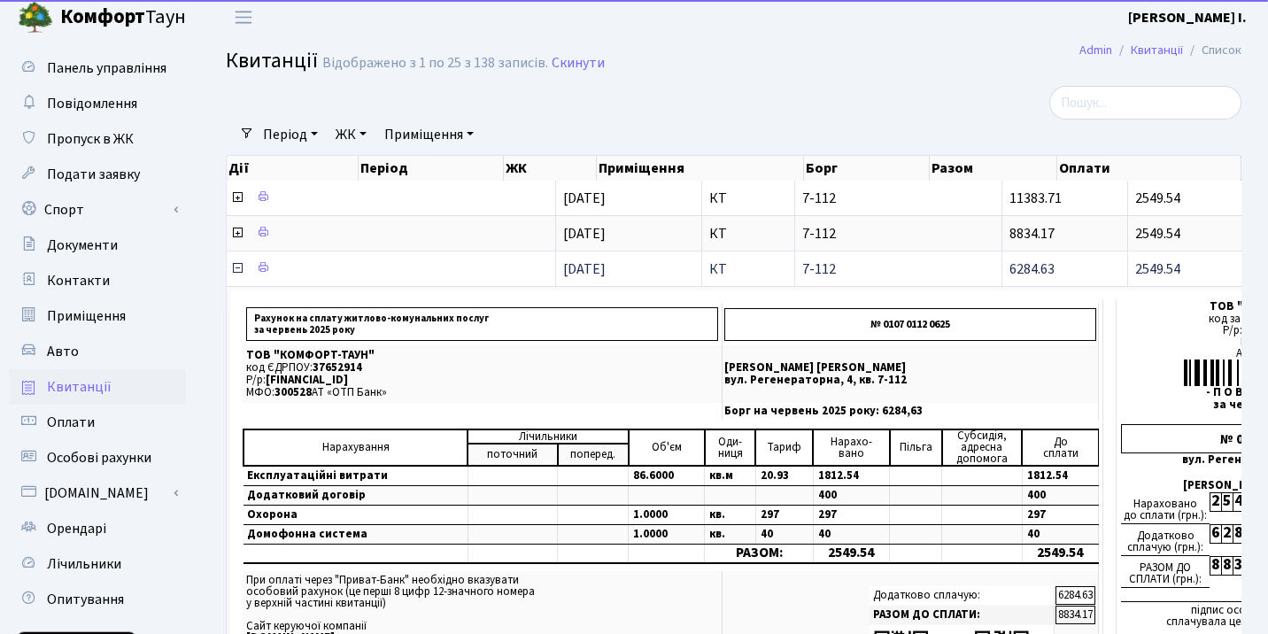
click at [233, 262] on icon at bounding box center [237, 268] width 14 height 14
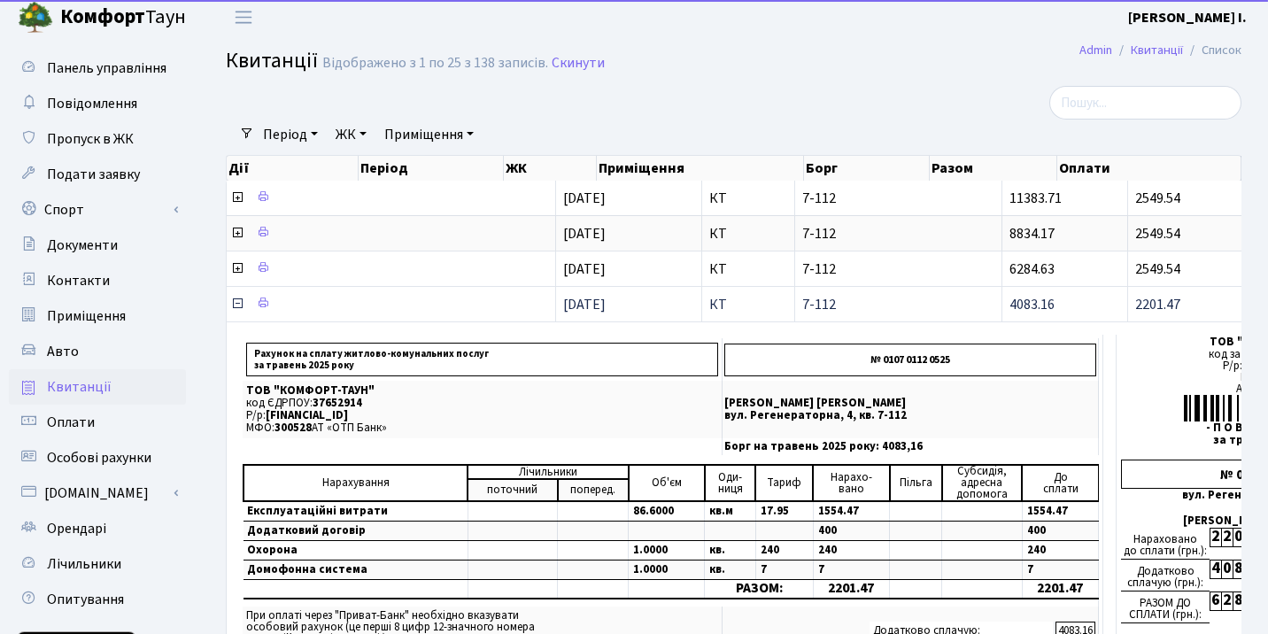
click at [237, 304] on icon at bounding box center [237, 304] width 14 height 14
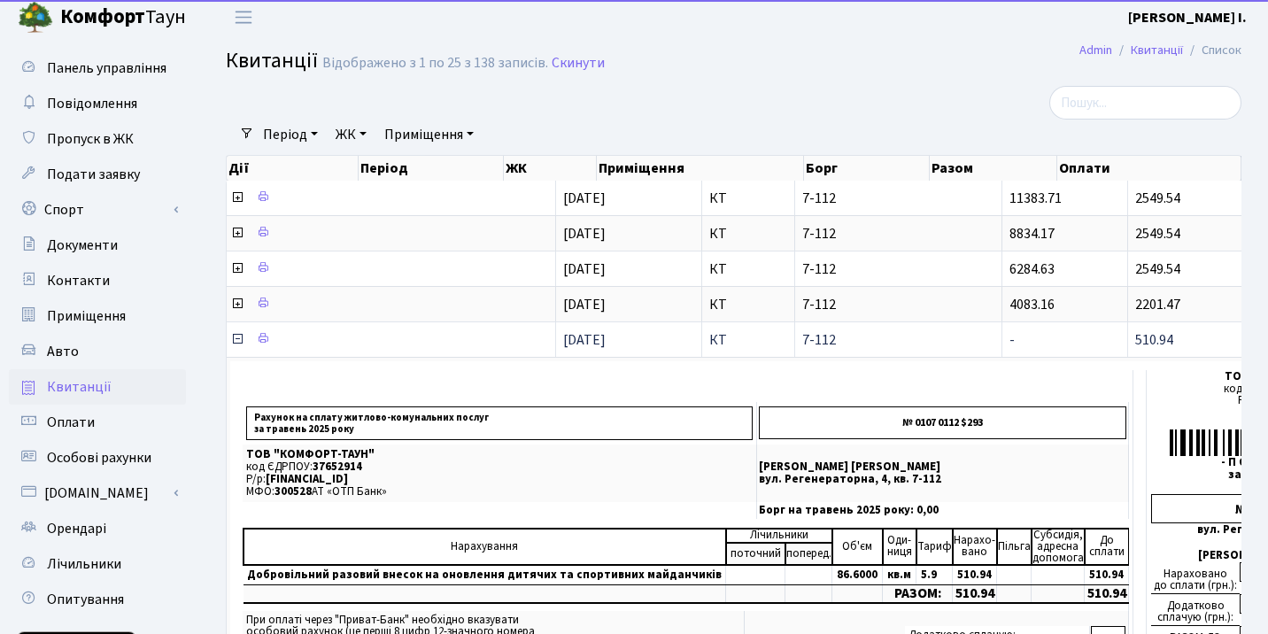
click at [238, 339] on icon at bounding box center [237, 339] width 14 height 14
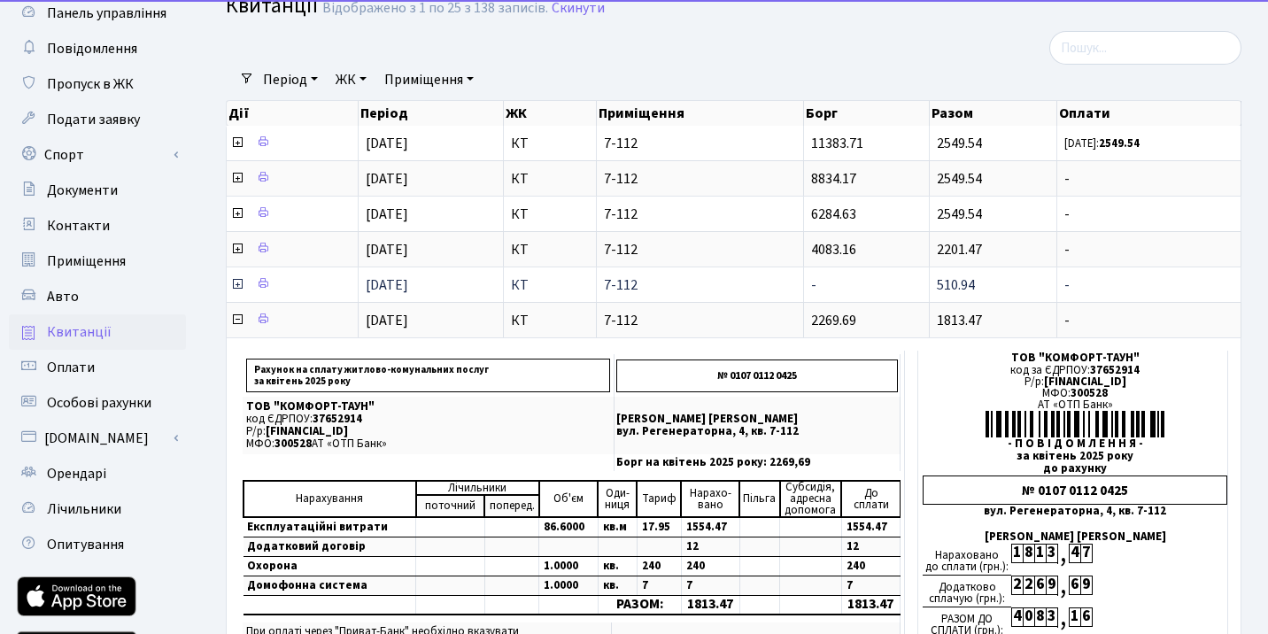
scroll to position [89, 0]
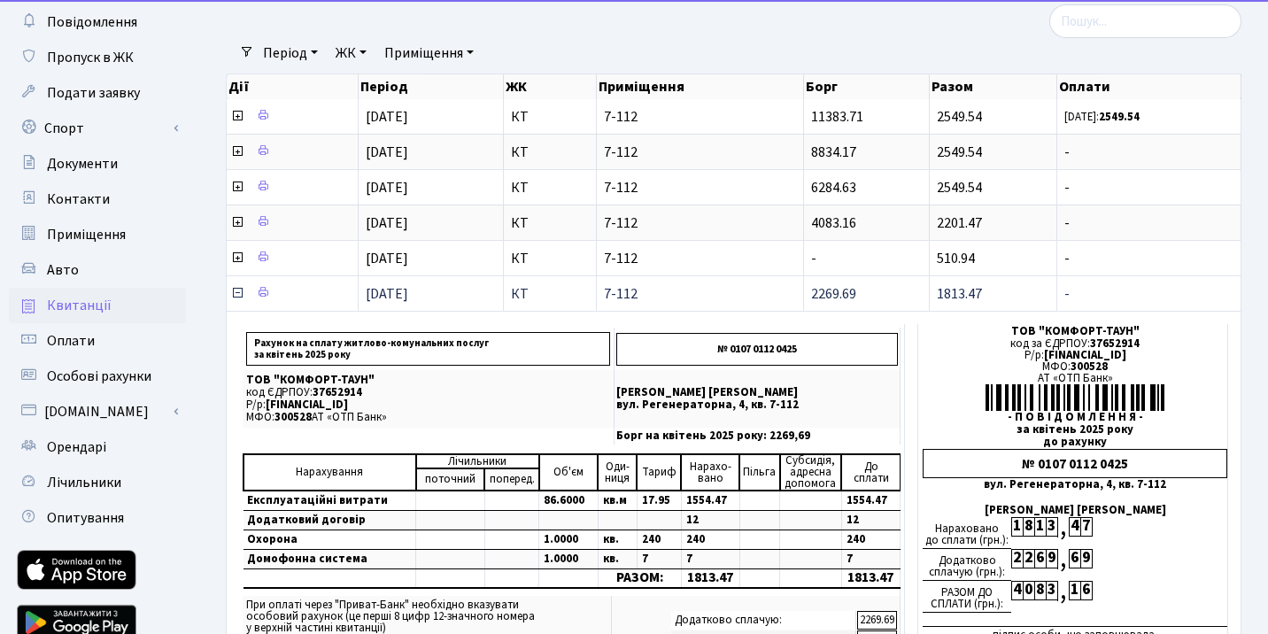
click at [233, 290] on icon at bounding box center [237, 293] width 14 height 14
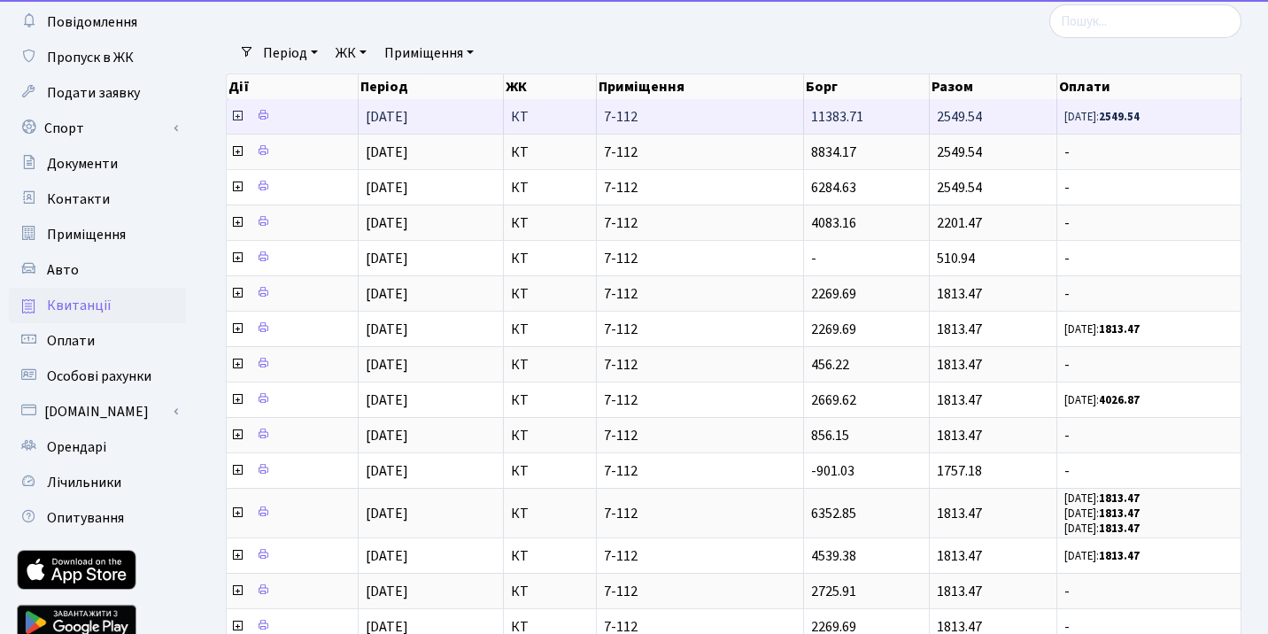
click at [235, 117] on icon at bounding box center [237, 116] width 14 height 14
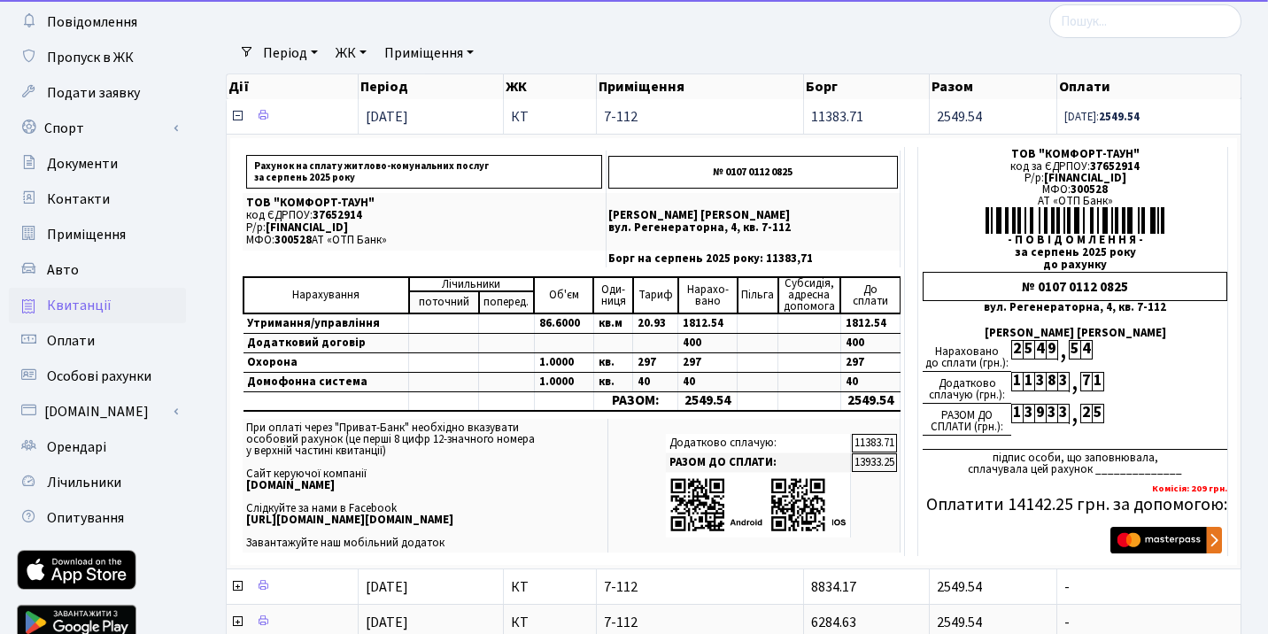
click at [239, 112] on icon at bounding box center [237, 116] width 14 height 14
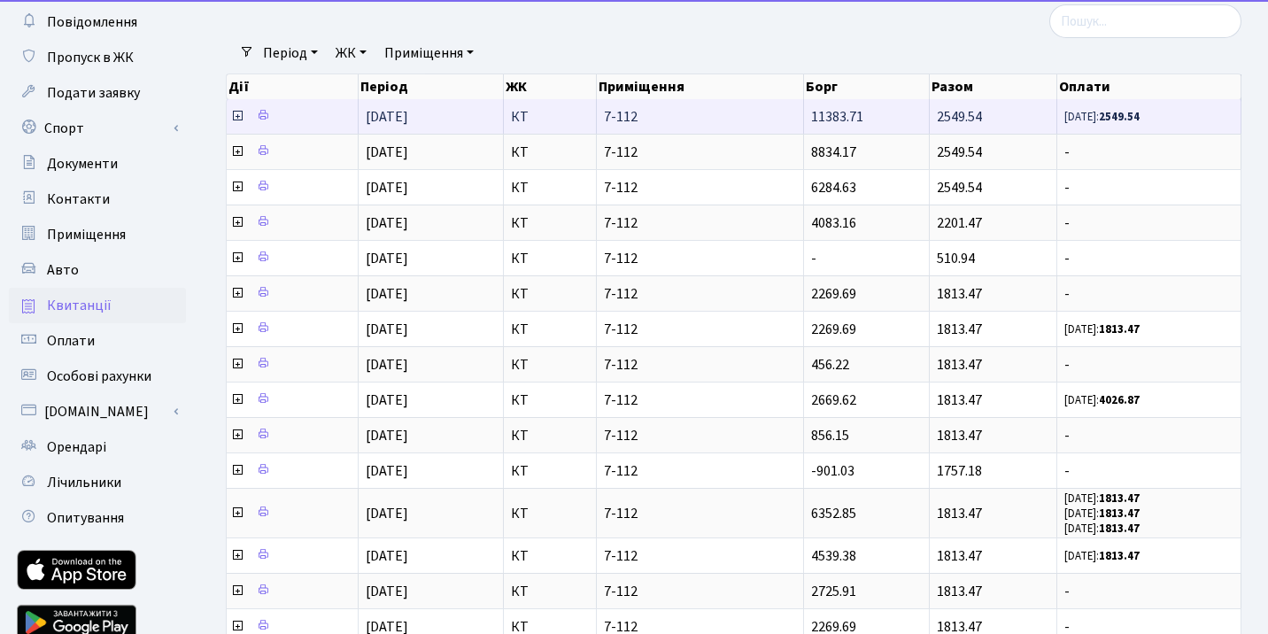
click at [241, 114] on icon at bounding box center [237, 116] width 14 height 14
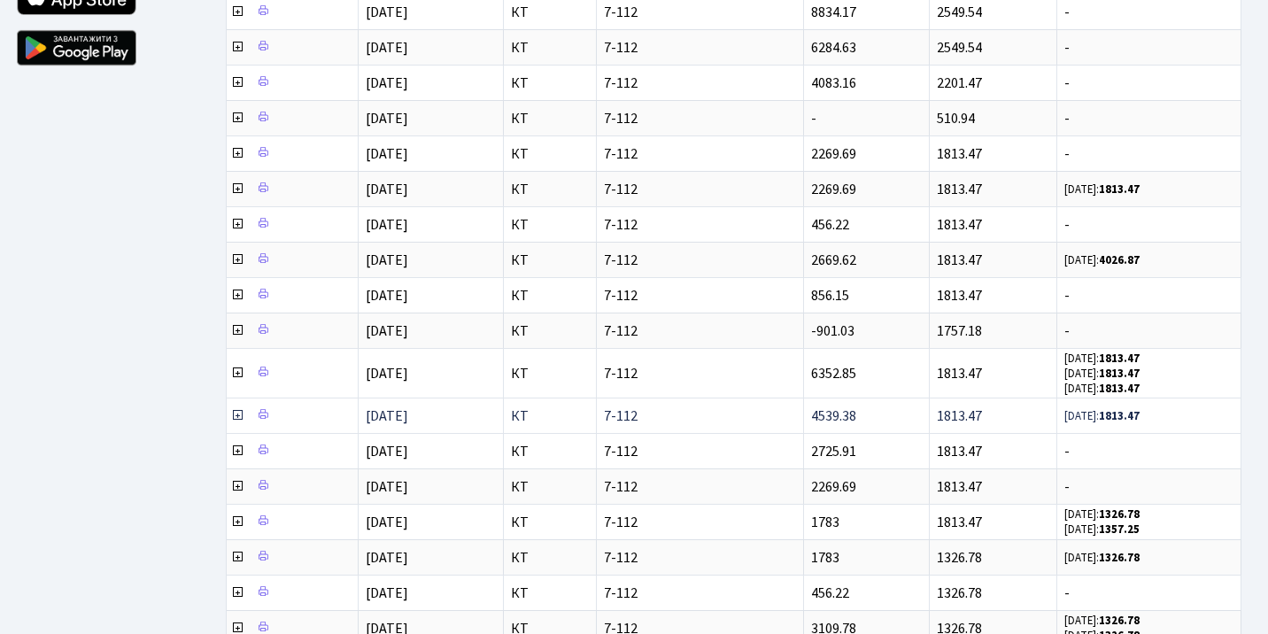
scroll to position [0, 0]
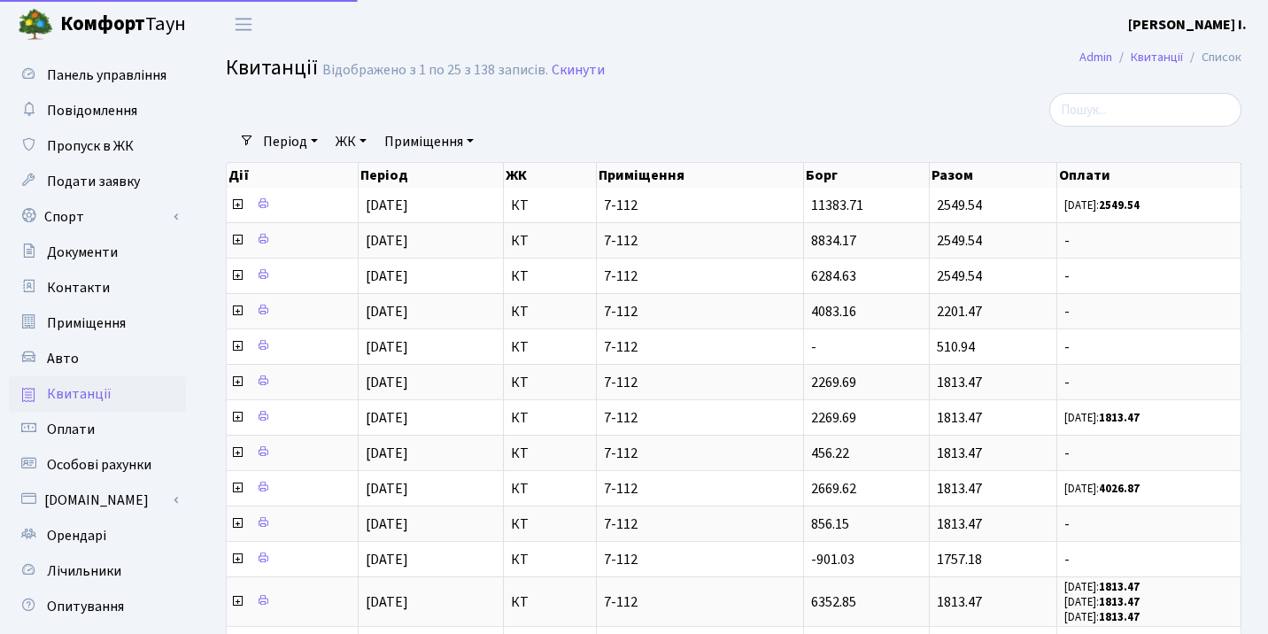
select select "25"
